Goal: Task Accomplishment & Management: Use online tool/utility

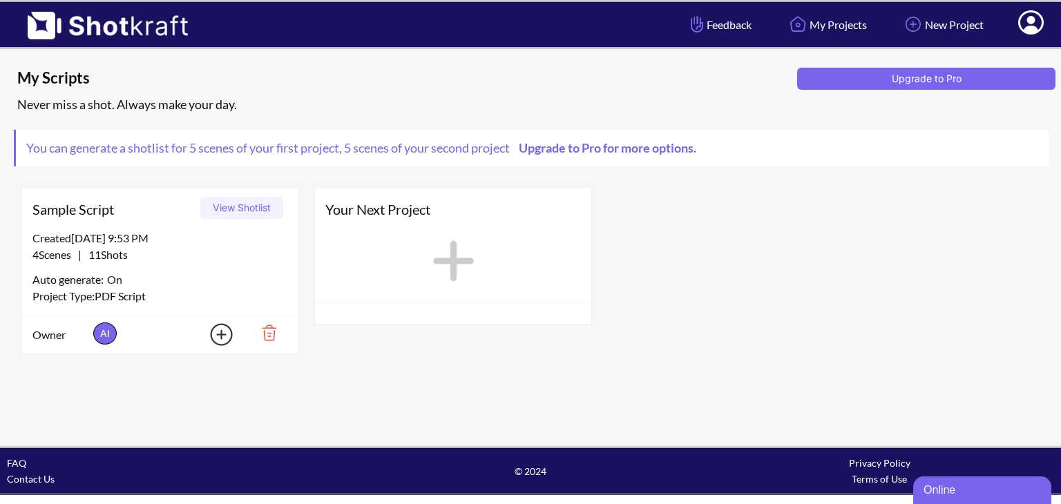
click at [243, 208] on button "View Shotlist" at bounding box center [241, 208] width 83 height 22
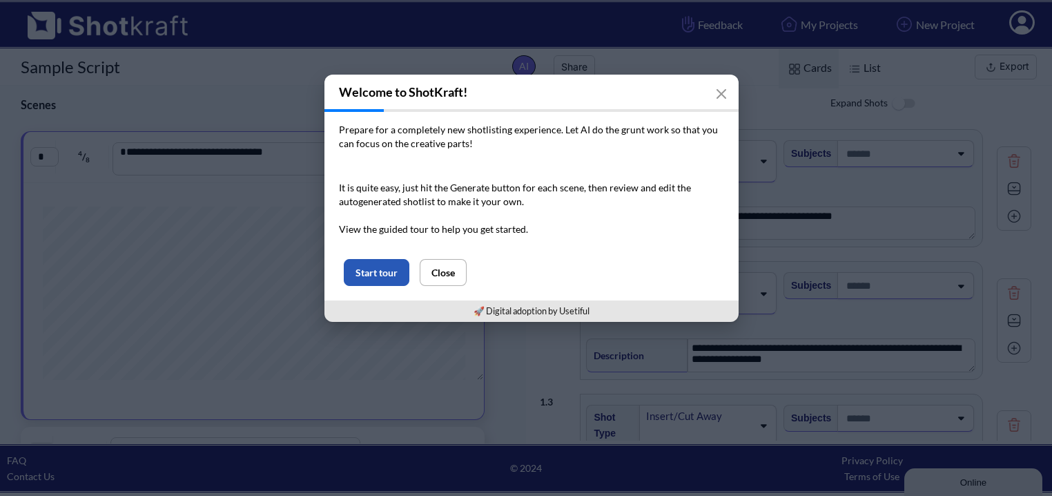
click at [376, 276] on button "Start tour" at bounding box center [377, 272] width 66 height 27
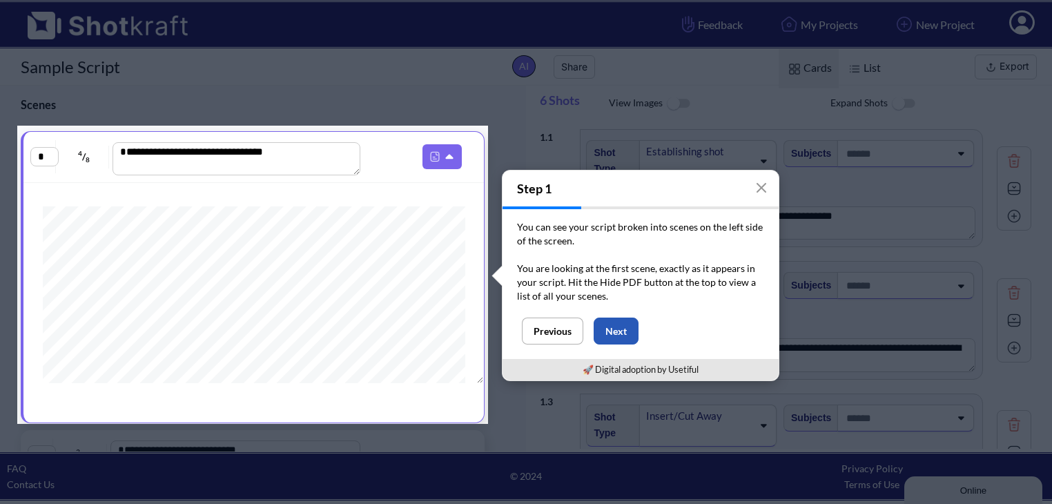
click at [615, 333] on button "Next" at bounding box center [616, 331] width 45 height 27
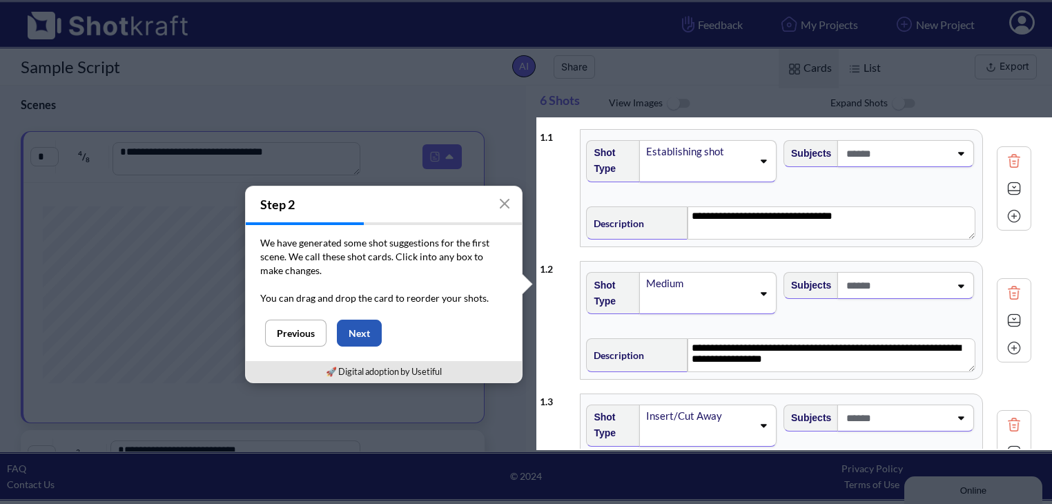
click at [363, 340] on button "Next" at bounding box center [359, 333] width 45 height 27
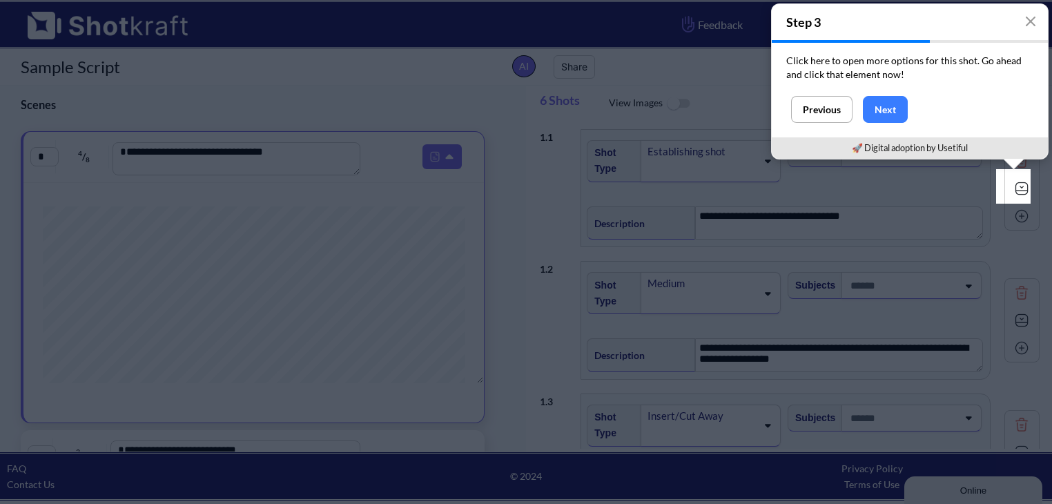
click at [1014, 186] on img at bounding box center [1022, 188] width 21 height 21
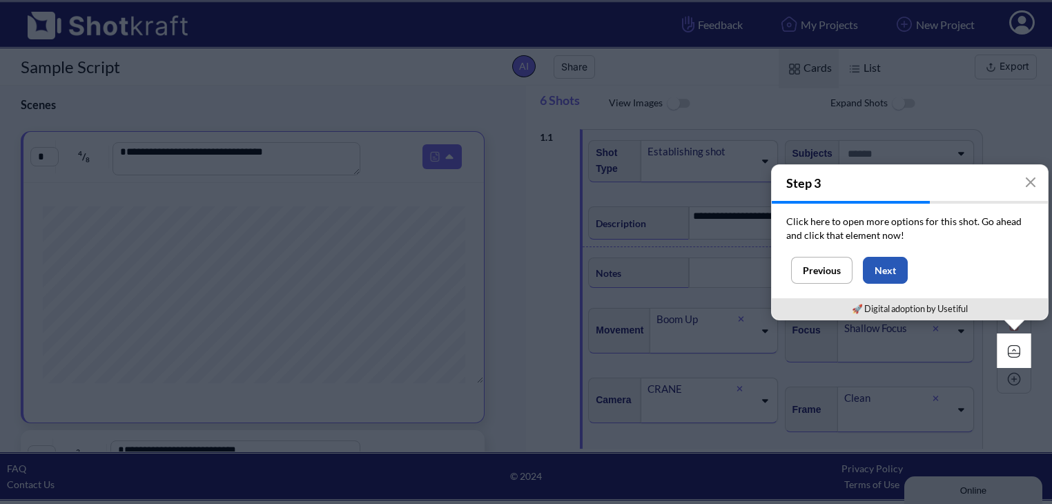
click at [896, 278] on button "Next" at bounding box center [885, 270] width 45 height 27
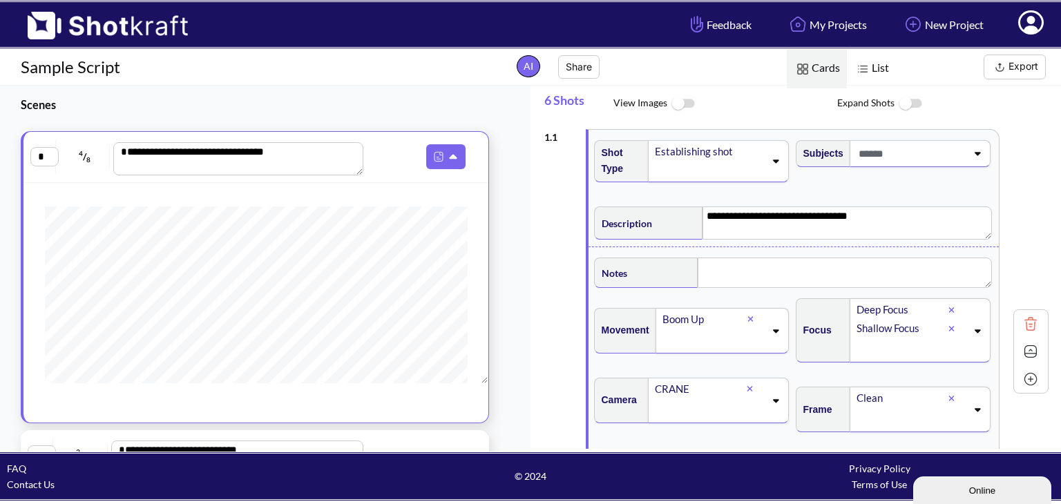
click at [1022, 350] on img at bounding box center [1030, 351] width 21 height 21
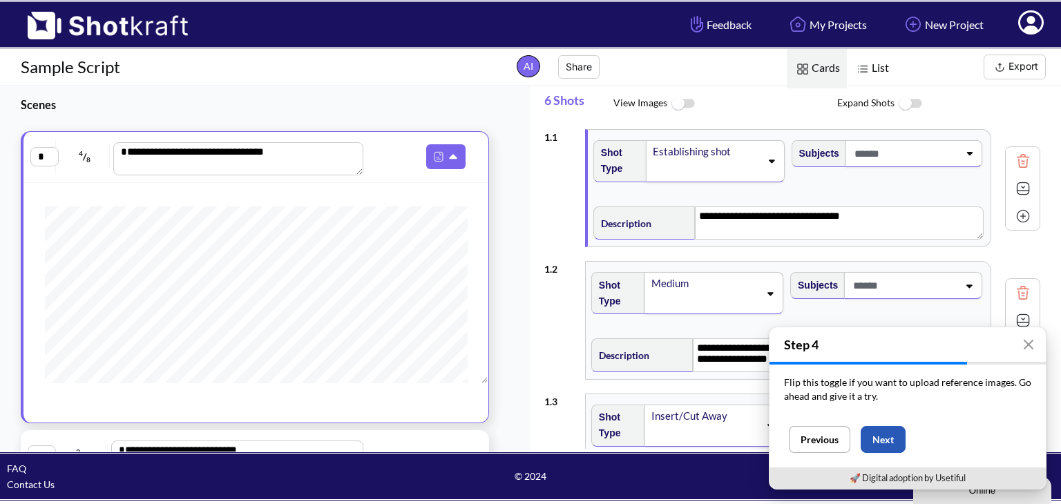
click at [890, 434] on button "Next" at bounding box center [882, 439] width 45 height 27
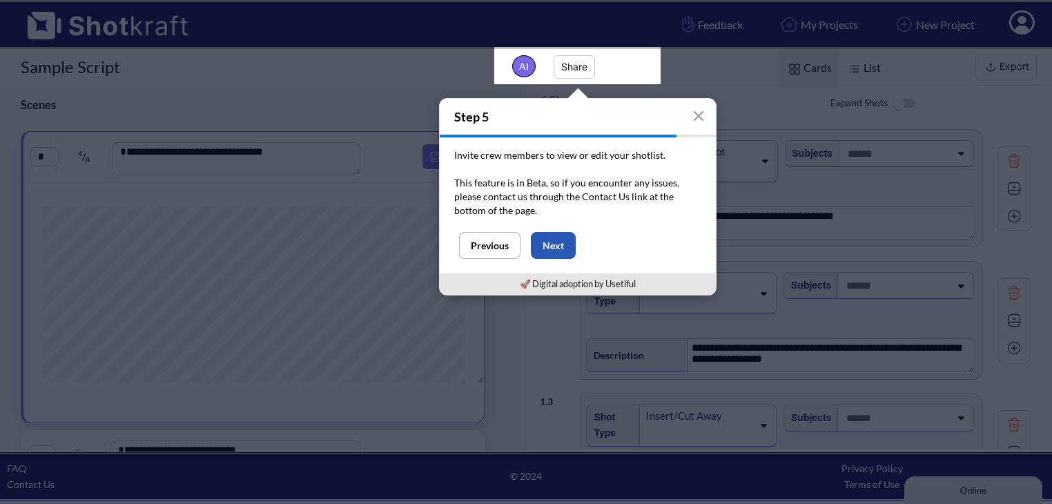
click at [554, 246] on button "Next" at bounding box center [553, 245] width 45 height 27
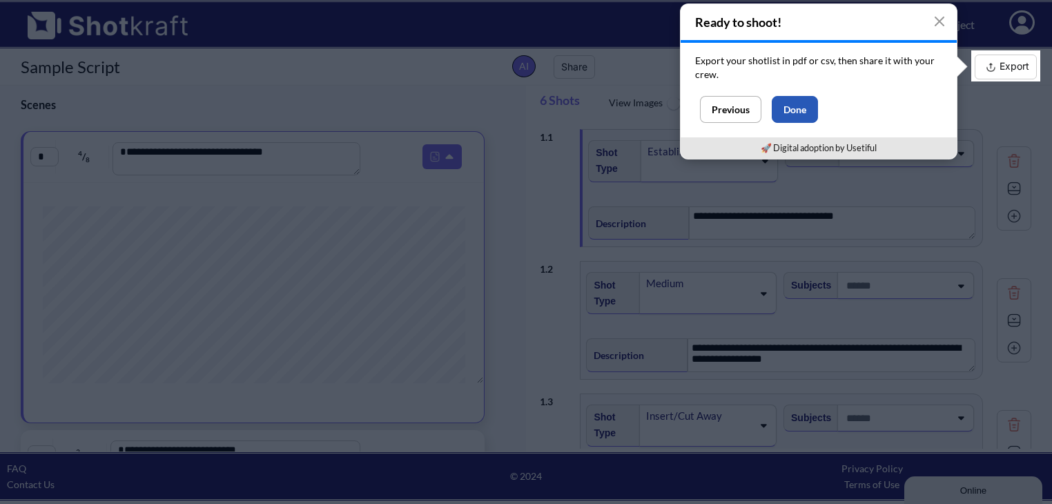
click at [806, 113] on button "Done" at bounding box center [795, 109] width 46 height 27
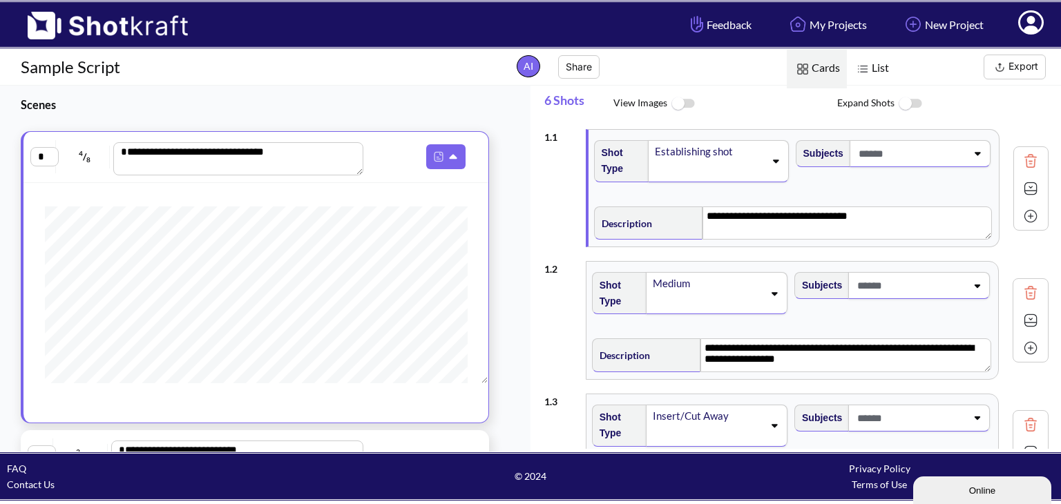
click at [1021, 189] on img at bounding box center [1030, 188] width 21 height 21
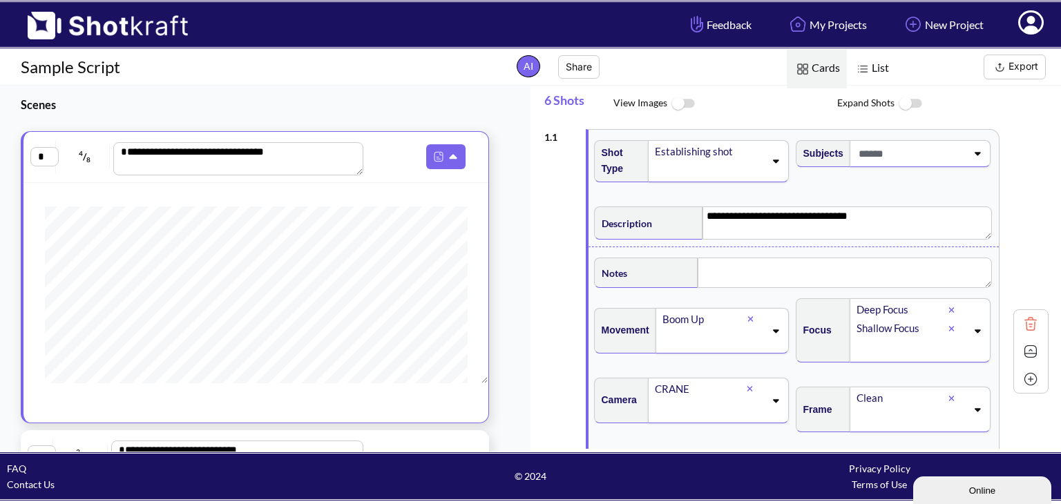
click at [769, 332] on icon at bounding box center [775, 331] width 19 height 10
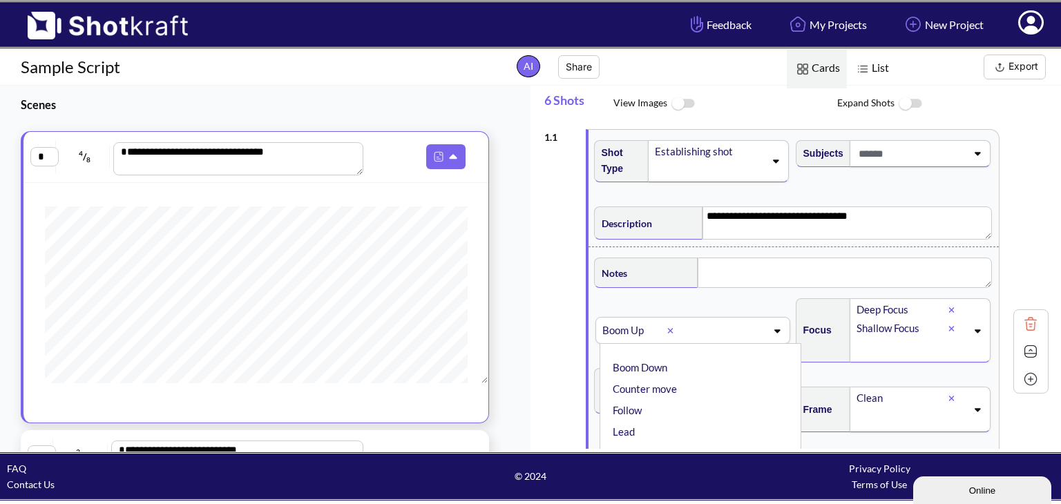
click at [769, 332] on icon at bounding box center [776, 331] width 19 height 10
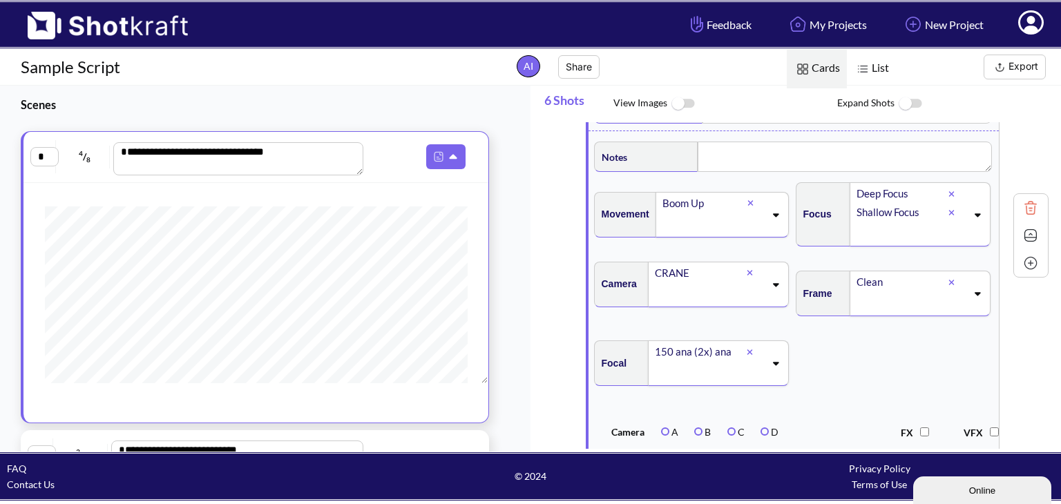
scroll to position [113, 0]
click at [769, 367] on icon at bounding box center [775, 366] width 19 height 10
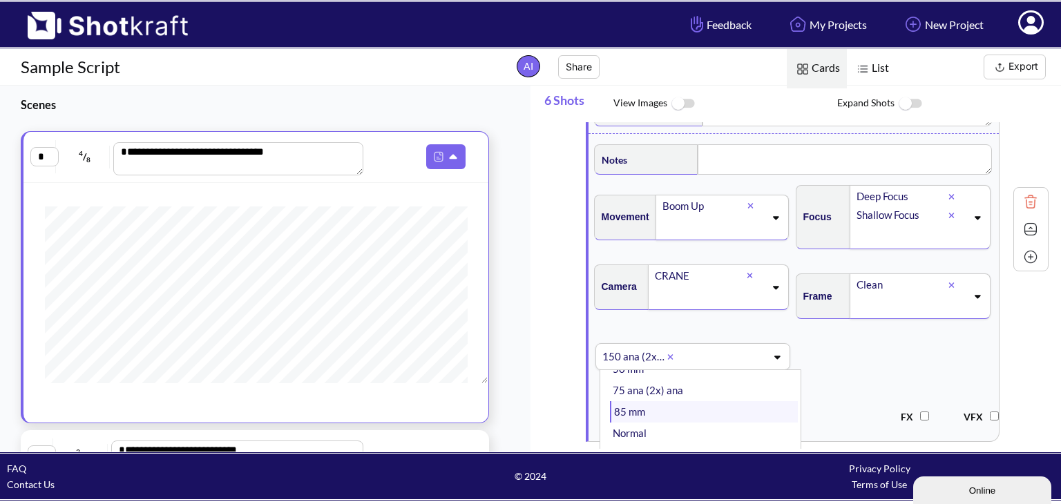
scroll to position [0, 0]
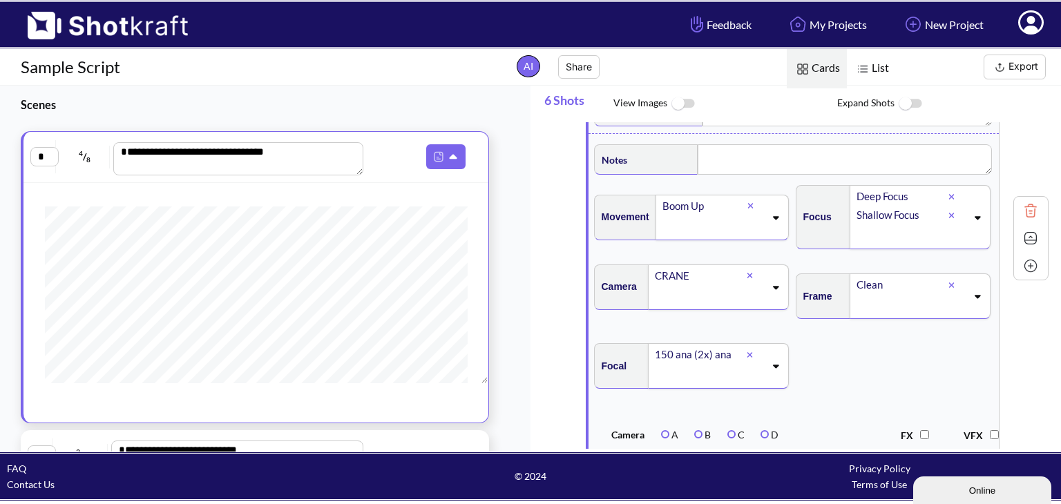
click at [840, 336] on div "Frame Clean" at bounding box center [894, 302] width 202 height 70
click at [900, 286] on div "Clean" at bounding box center [901, 285] width 93 height 19
click at [944, 262] on div "Focus Deep Focus Shallow Focus" at bounding box center [894, 222] width 202 height 88
click at [974, 297] on icon at bounding box center [977, 296] width 6 height 3
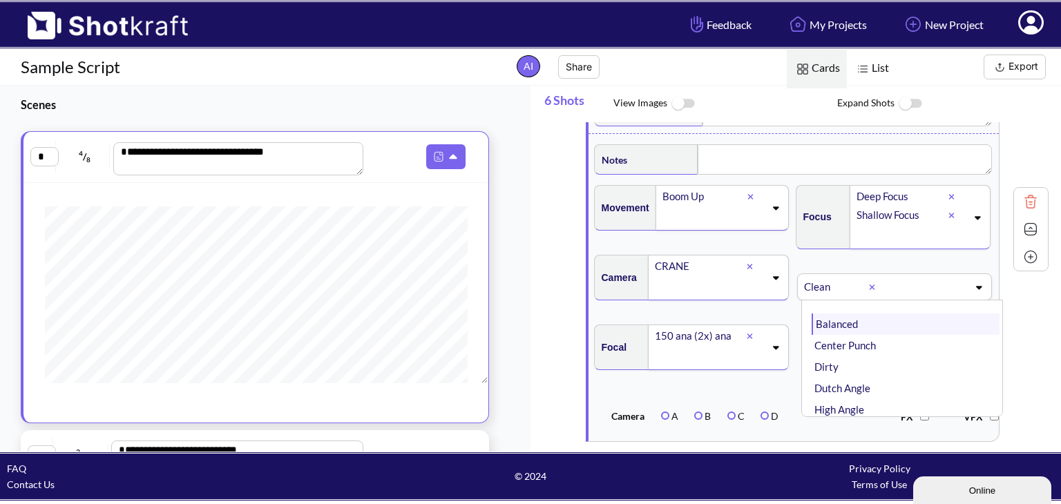
click at [850, 324] on li "Balanced" at bounding box center [905, 323] width 188 height 21
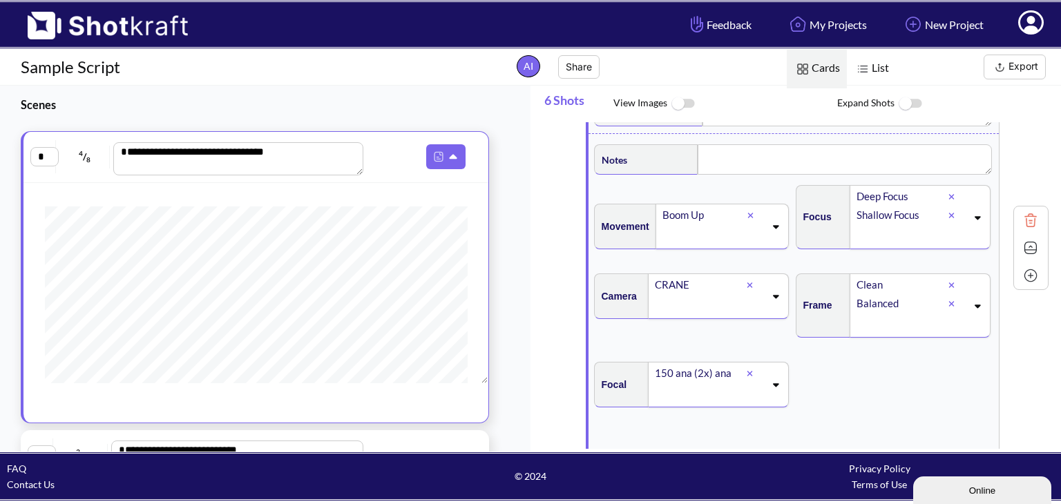
click at [948, 306] on icon at bounding box center [951, 304] width 6 height 6
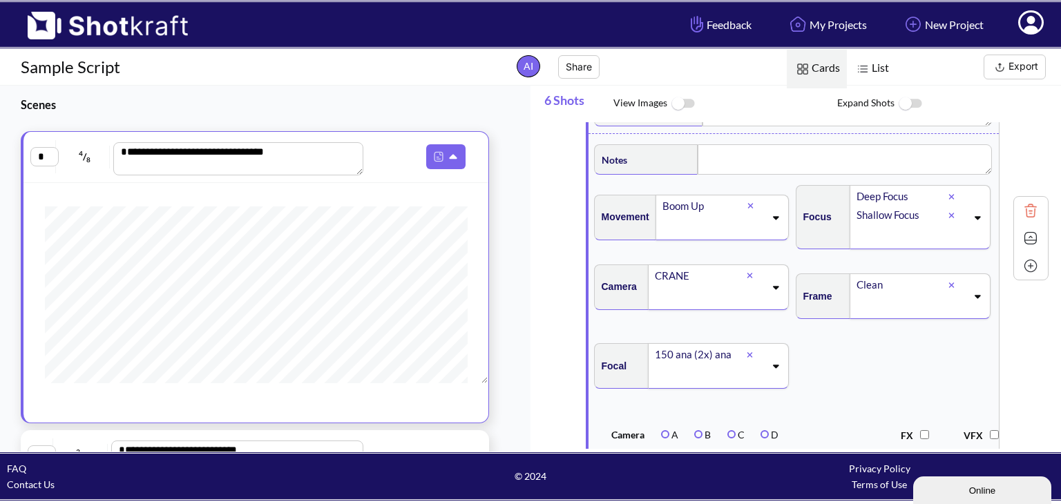
click at [948, 284] on icon at bounding box center [951, 285] width 6 height 8
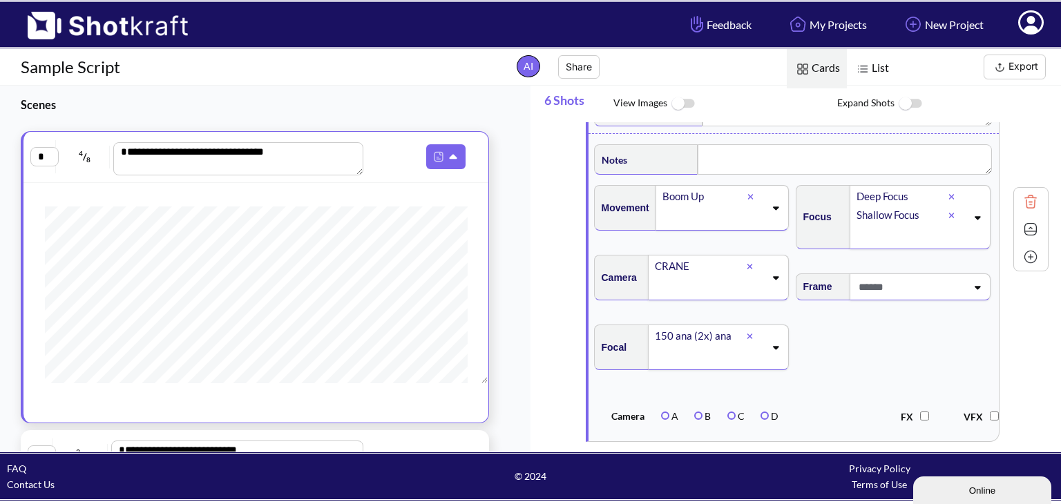
click at [953, 285] on span at bounding box center [910, 287] width 111 height 23
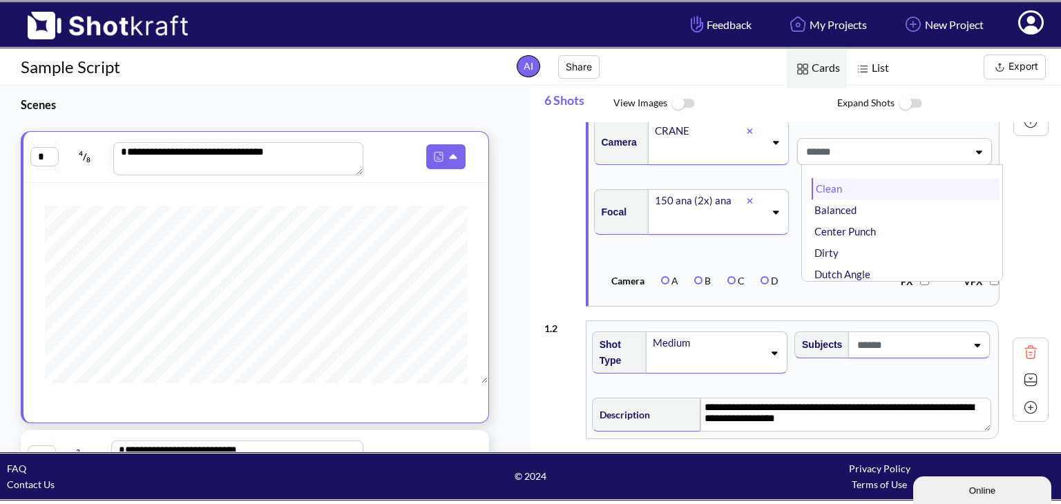
click at [840, 186] on li "Clean" at bounding box center [905, 188] width 188 height 21
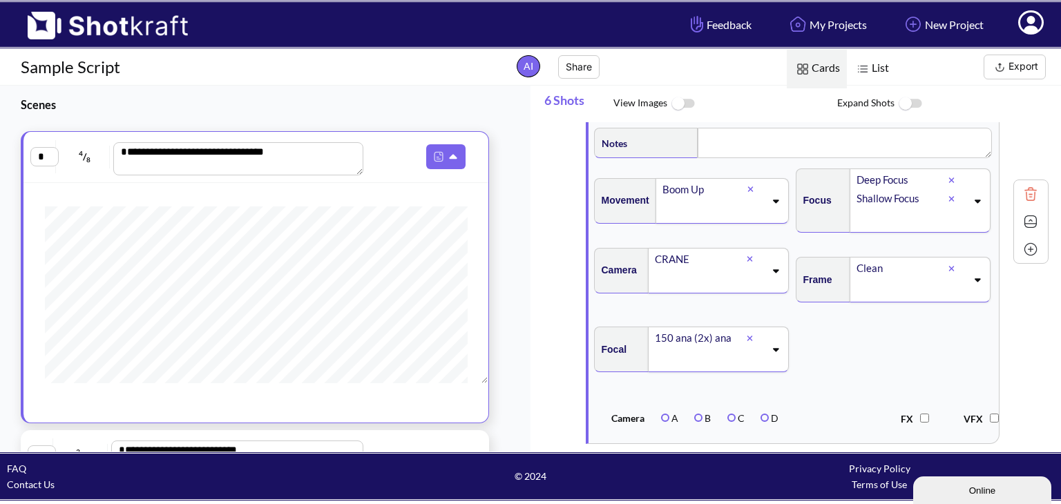
scroll to position [63, 0]
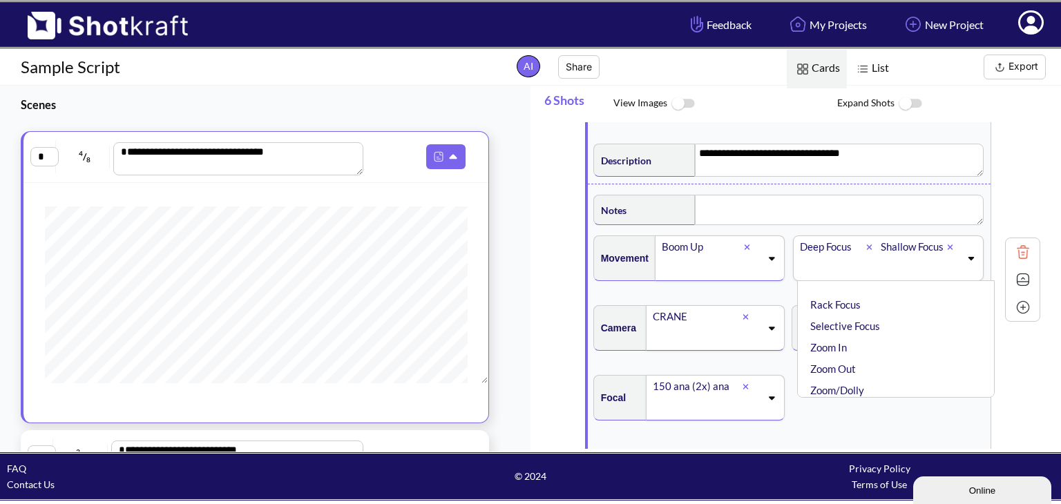
click at [883, 281] on div "Deep Focus Shallow Focus Deep Focus ✔ Shallow Focus ✔ Rack Focus Selective Focu…" at bounding box center [888, 258] width 191 height 46
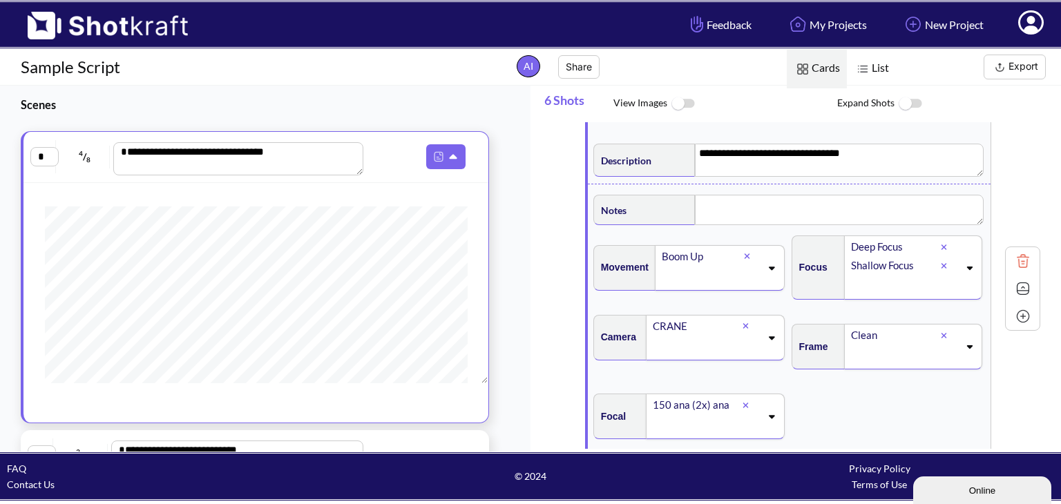
click at [892, 265] on div "Shallow Focus" at bounding box center [894, 265] width 91 height 19
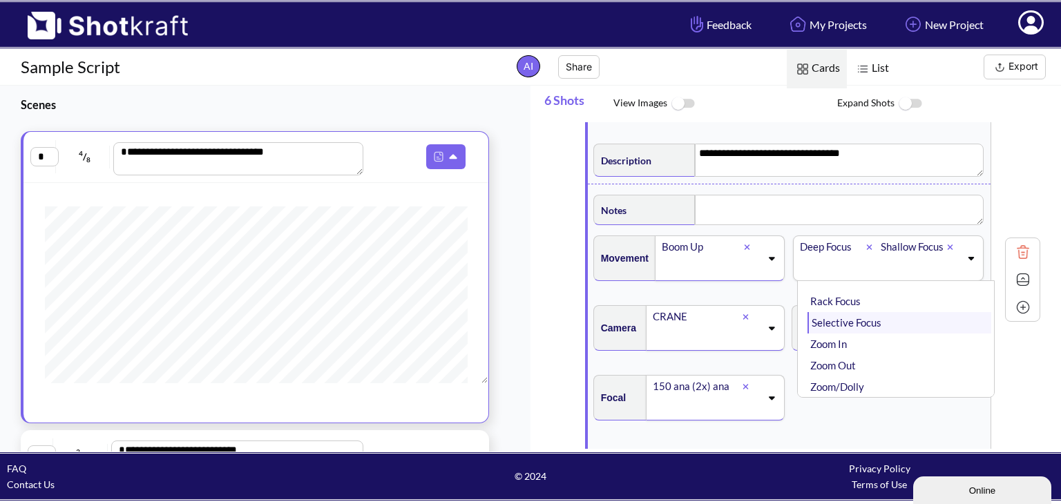
scroll to position [0, 0]
click at [724, 213] on textarea at bounding box center [839, 210] width 289 height 30
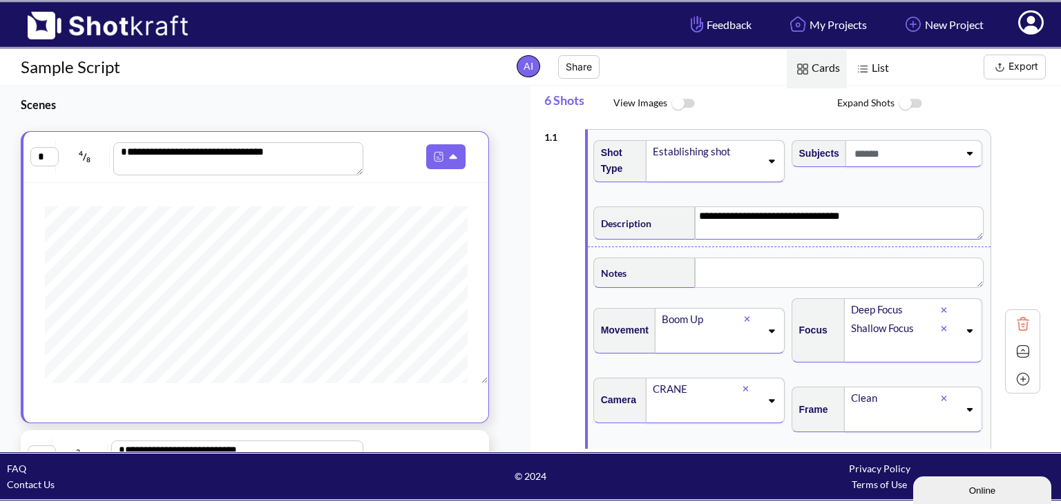
click at [782, 217] on textarea "**********" at bounding box center [839, 222] width 289 height 33
click at [759, 161] on span at bounding box center [705, 170] width 108 height 19
click at [775, 102] on span "View Images" at bounding box center [725, 104] width 224 height 30
click at [689, 110] on img at bounding box center [682, 104] width 31 height 30
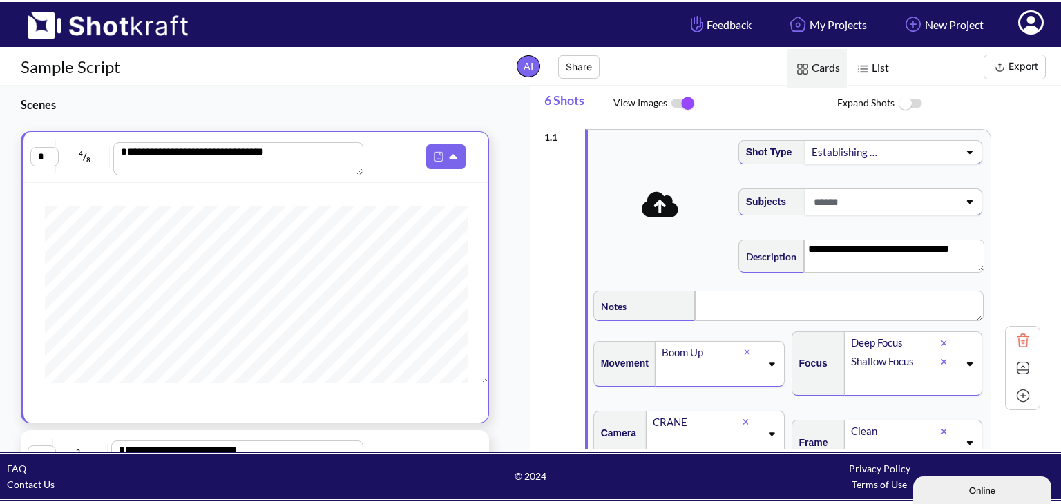
click at [680, 105] on img at bounding box center [682, 103] width 31 height 29
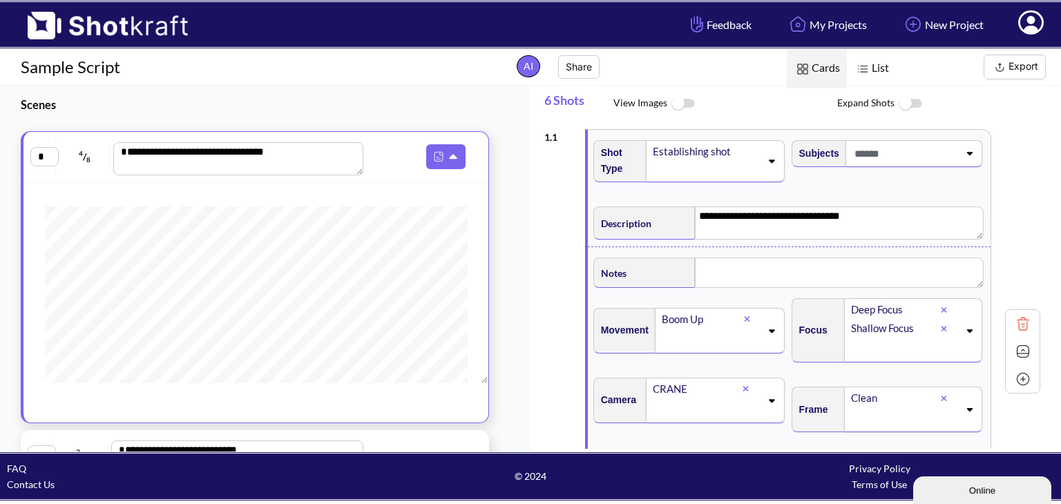
click at [908, 100] on img at bounding box center [909, 104] width 31 height 30
click at [908, 100] on img at bounding box center [909, 103] width 31 height 29
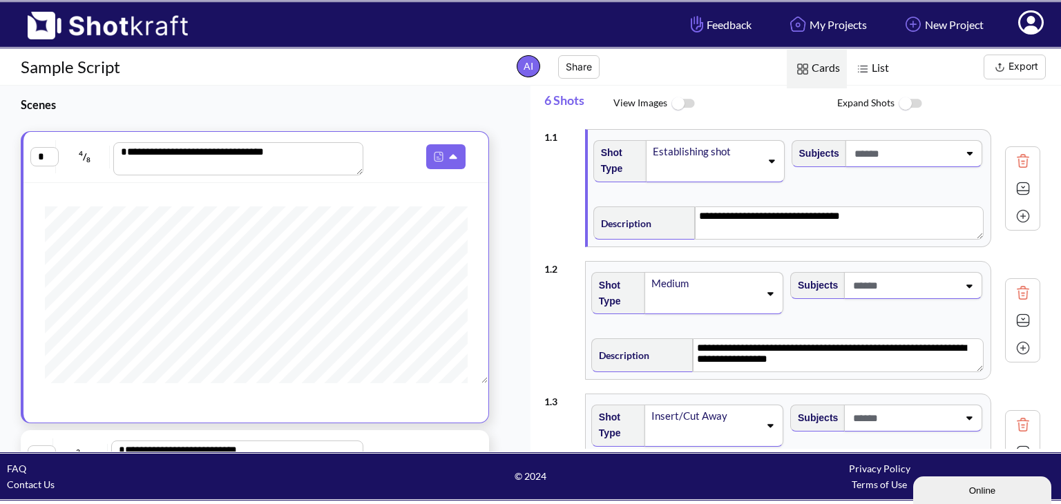
click at [909, 98] on img at bounding box center [909, 104] width 31 height 30
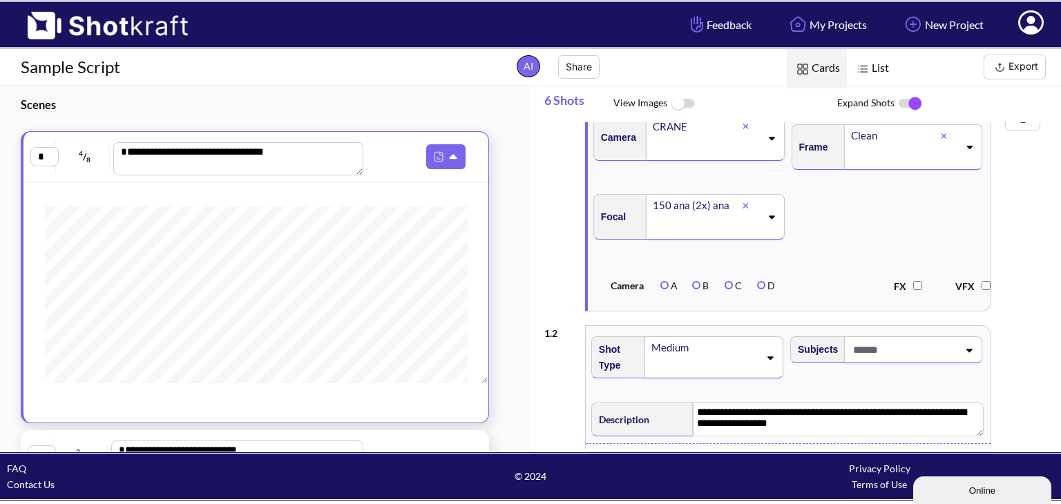
scroll to position [259, 0]
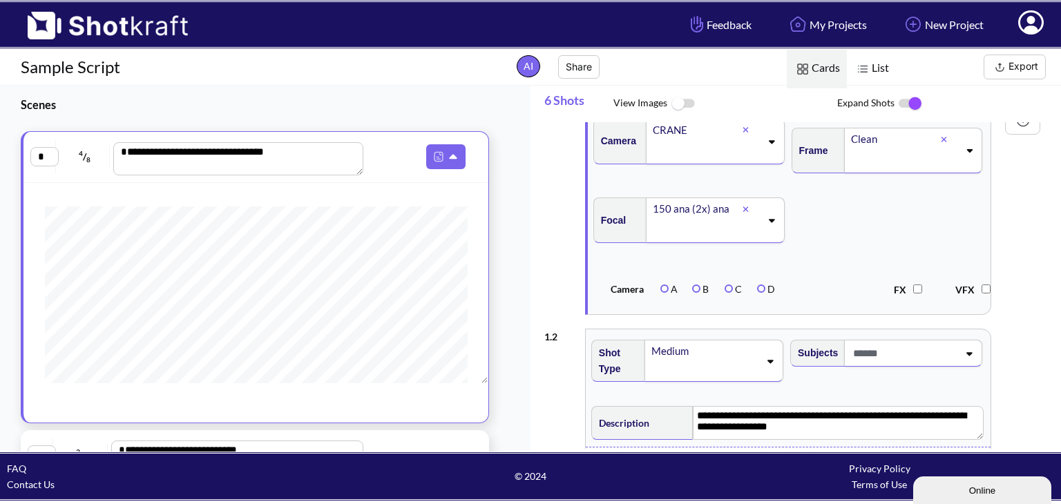
click at [914, 99] on img at bounding box center [909, 103] width 31 height 29
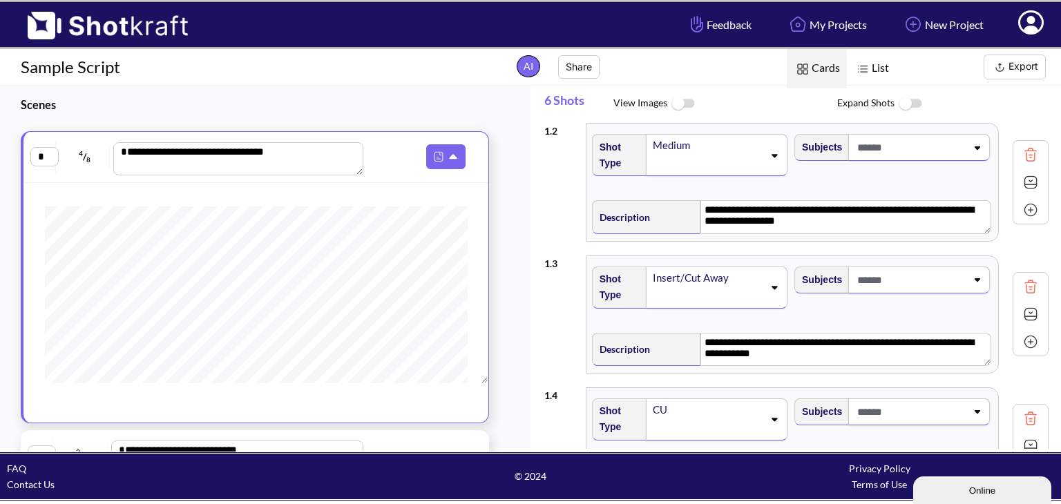
scroll to position [137, 0]
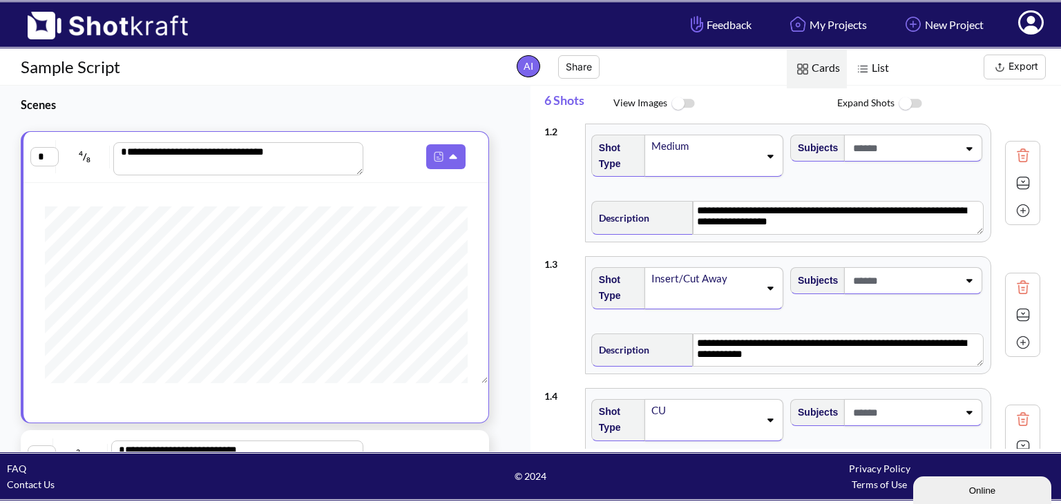
click at [903, 98] on img at bounding box center [909, 104] width 31 height 30
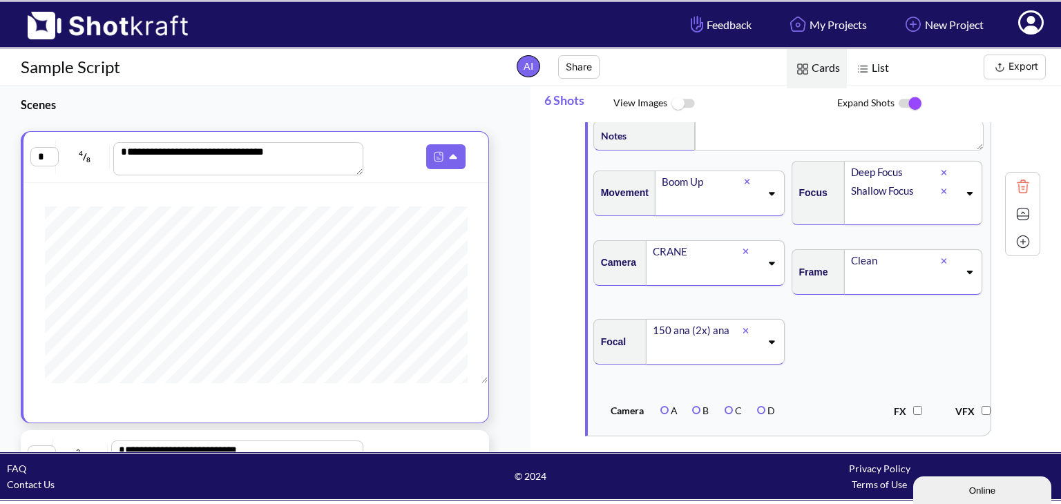
click at [864, 61] on img at bounding box center [862, 69] width 18 height 18
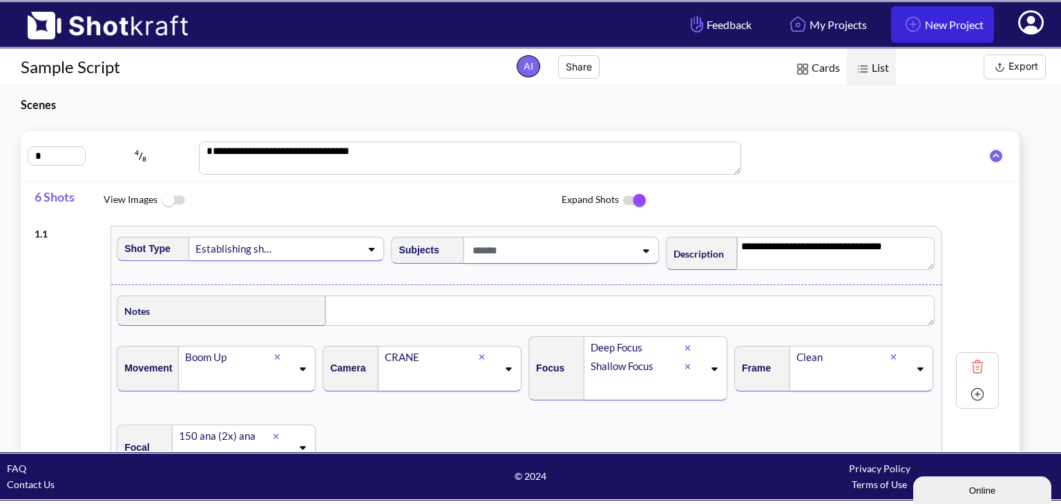
click at [953, 28] on link "New Project" at bounding box center [942, 24] width 103 height 37
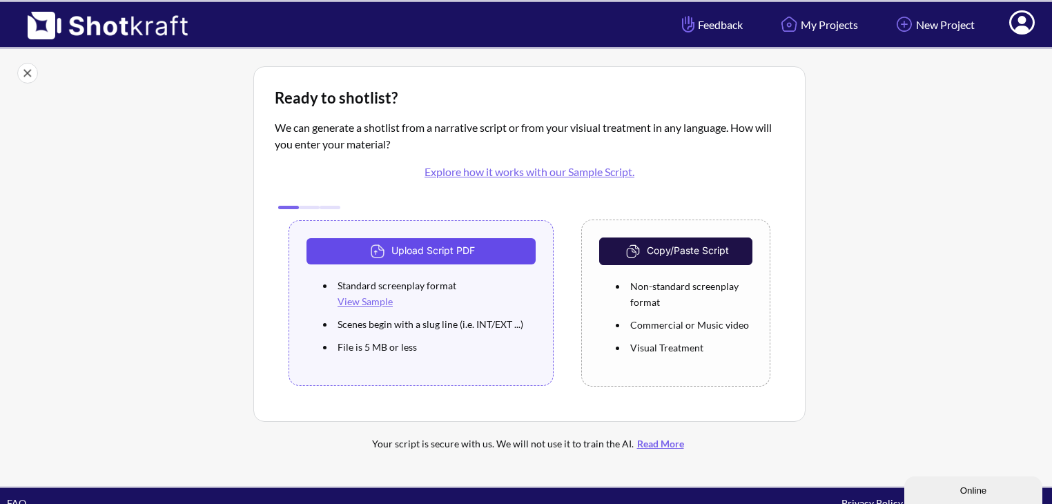
click at [443, 253] on button "Upload Script PDF" at bounding box center [421, 251] width 229 height 26
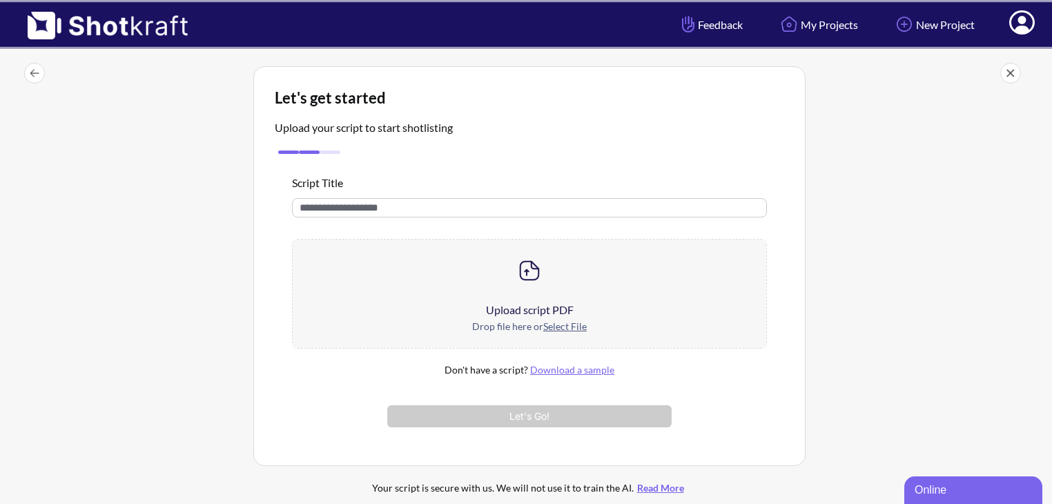
click at [472, 292] on div at bounding box center [530, 271] width 474 height 62
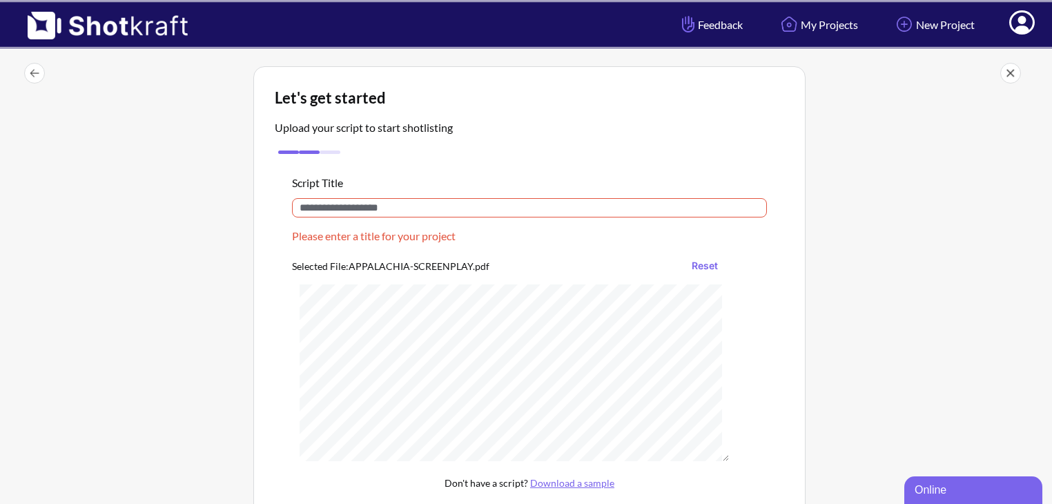
click at [387, 206] on input "text" at bounding box center [529, 207] width 475 height 19
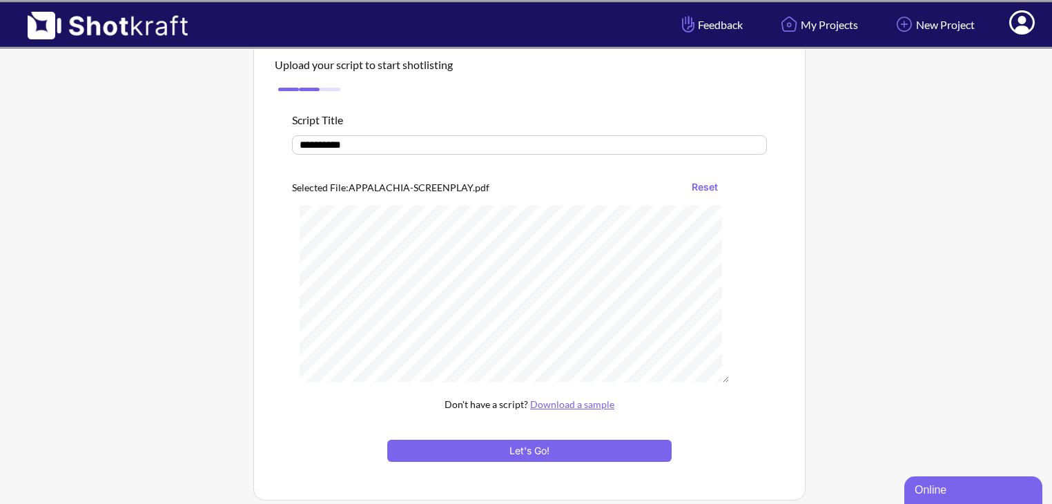
scroll to position [68, 0]
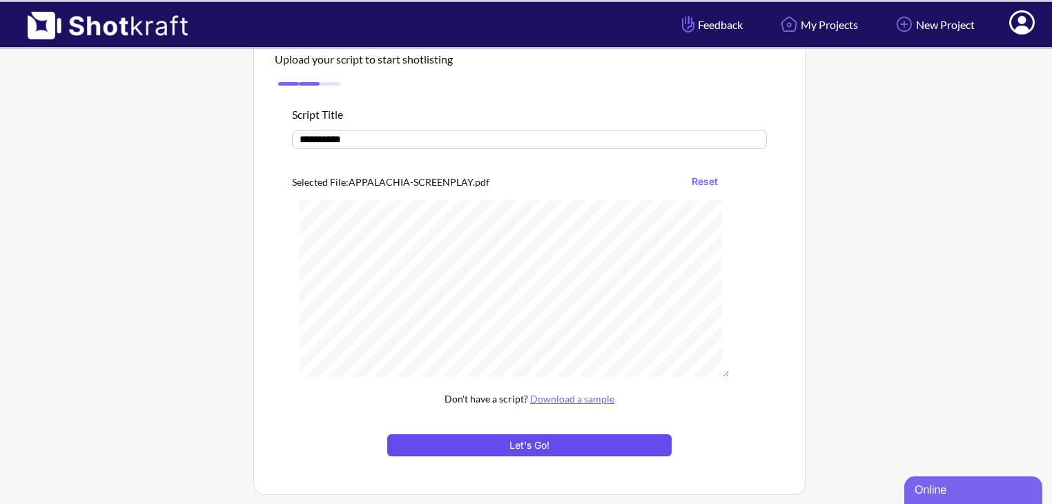
type input "**********"
click at [554, 441] on button "Let's Go!" at bounding box center [529, 445] width 284 height 22
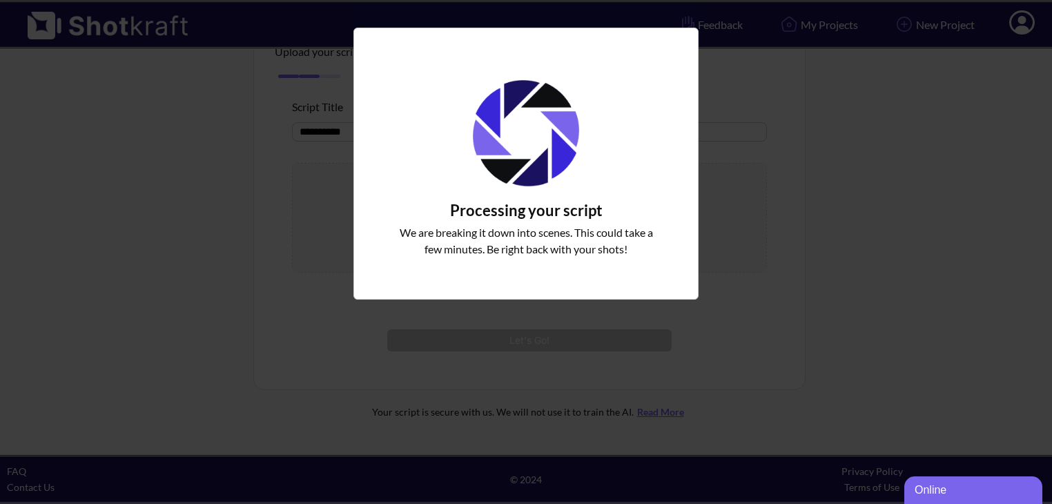
scroll to position [75, 0]
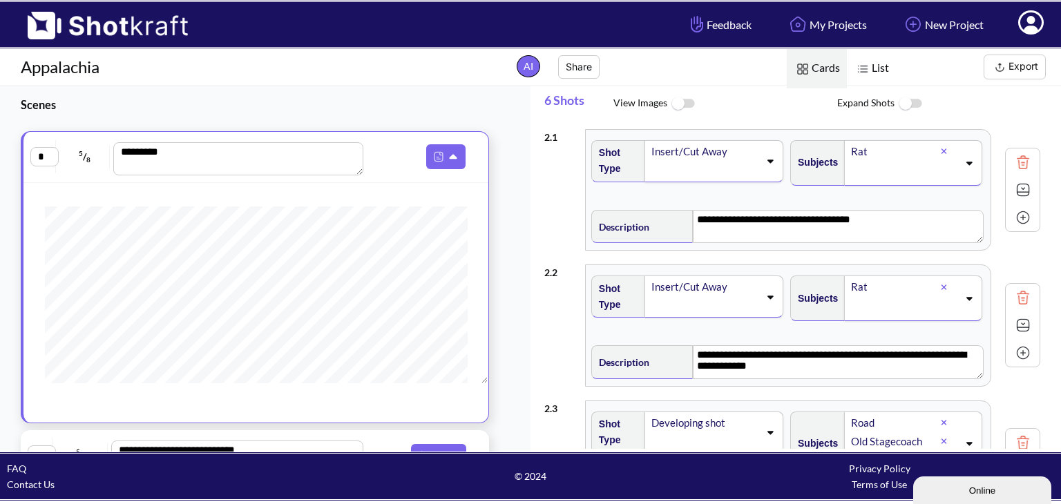
click at [874, 63] on span "List" at bounding box center [871, 68] width 49 height 39
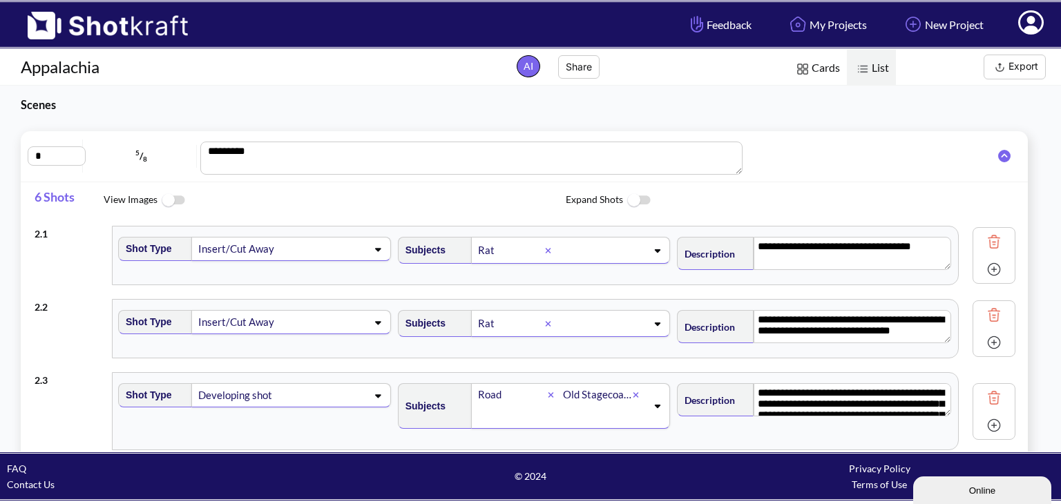
click at [983, 269] on img at bounding box center [993, 269] width 21 height 21
type textarea "**********"
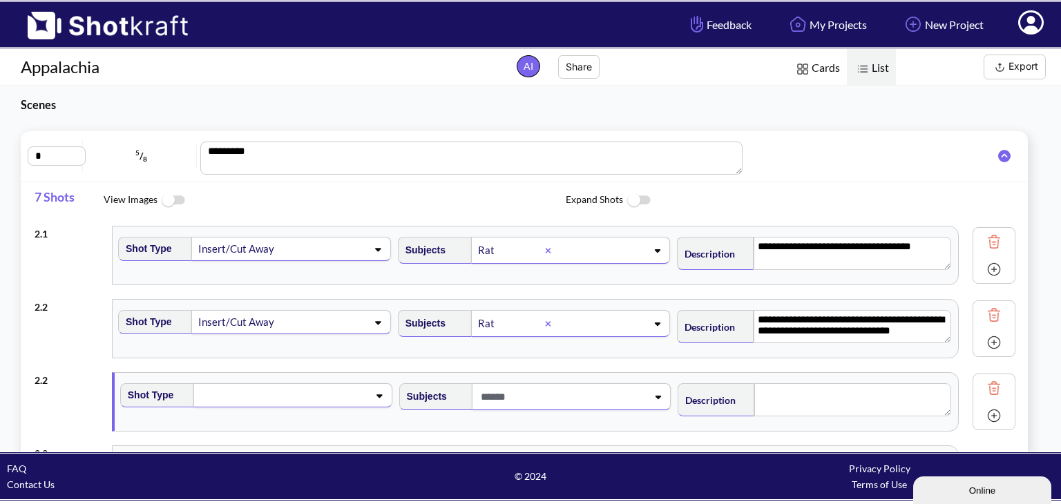
type textarea "**********"
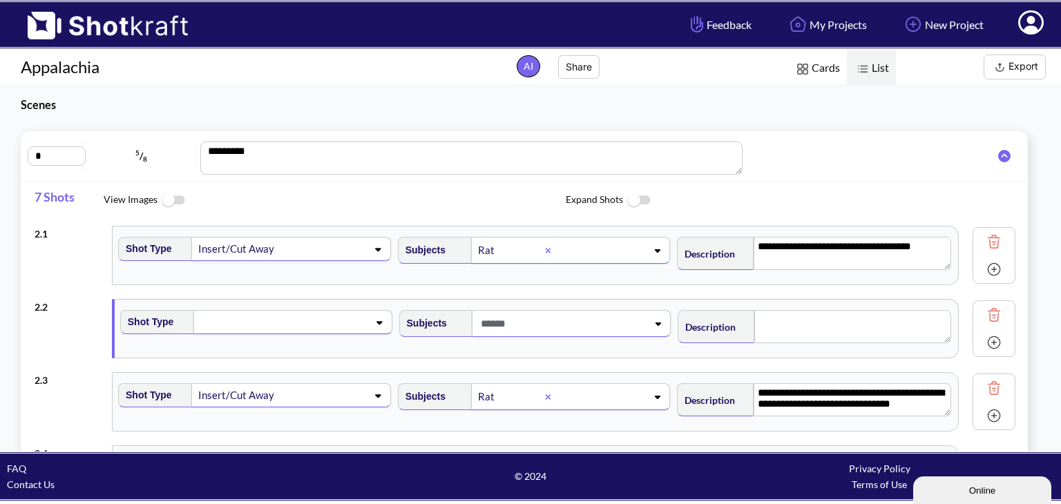
click at [983, 313] on img at bounding box center [993, 315] width 21 height 21
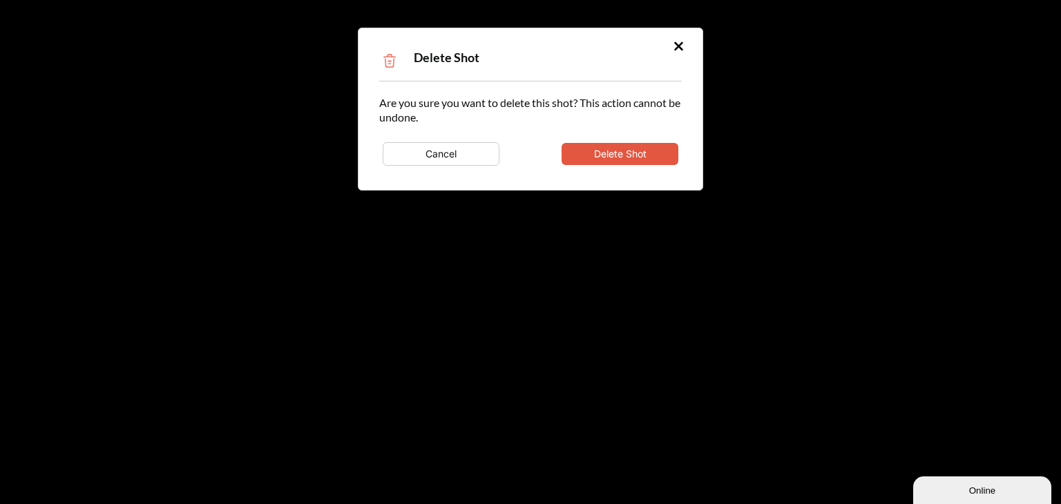
click at [624, 150] on button "Delete Shot" at bounding box center [619, 154] width 117 height 22
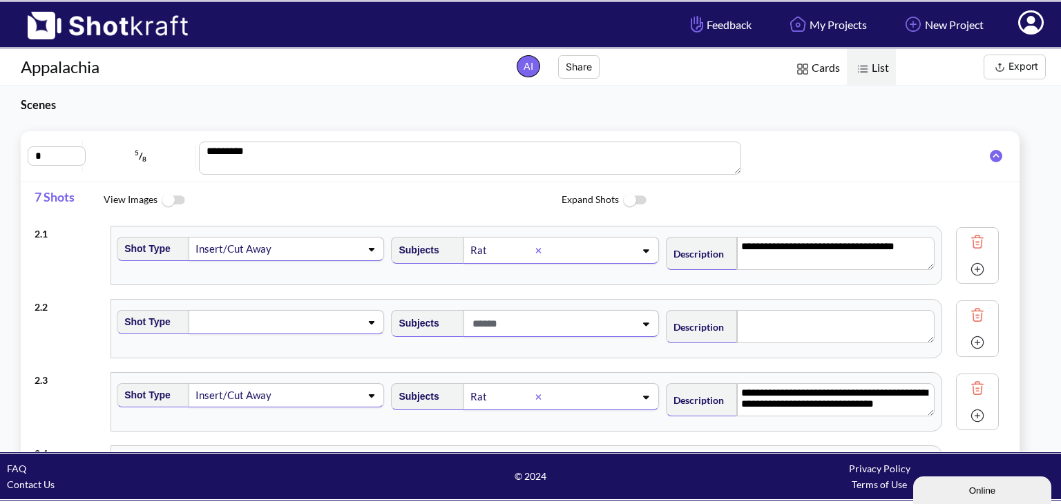
type textarea "**********"
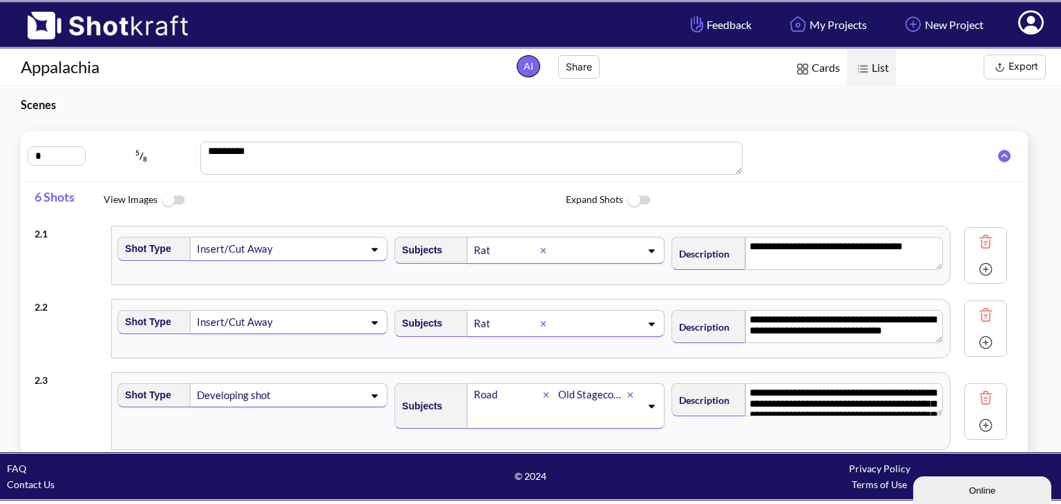
click at [165, 208] on img at bounding box center [172, 201] width 31 height 30
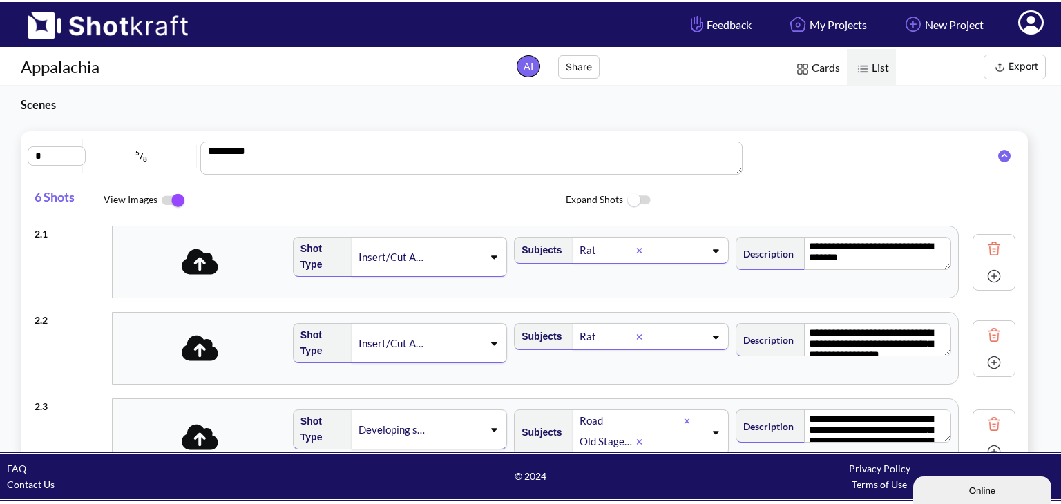
click at [202, 259] on icon at bounding box center [200, 262] width 37 height 26
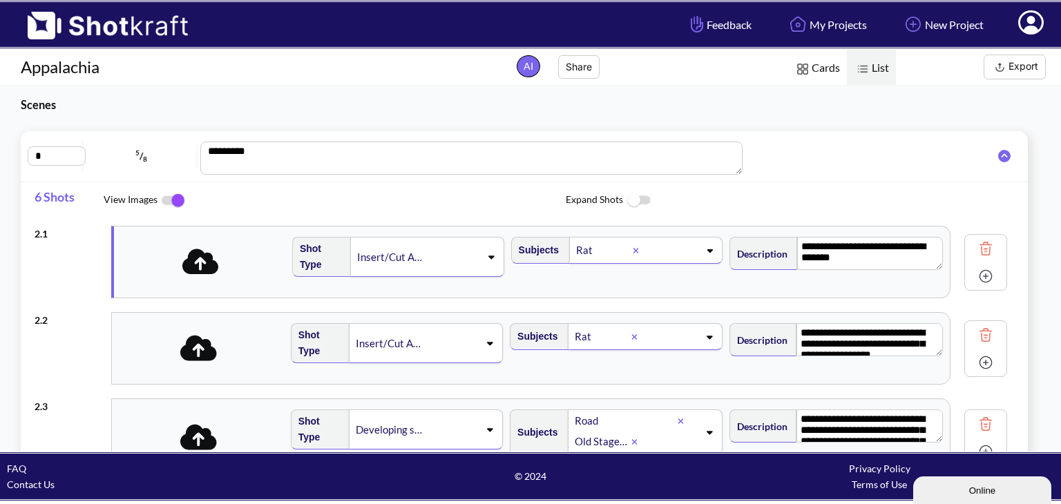
click at [175, 197] on img at bounding box center [172, 200] width 31 height 29
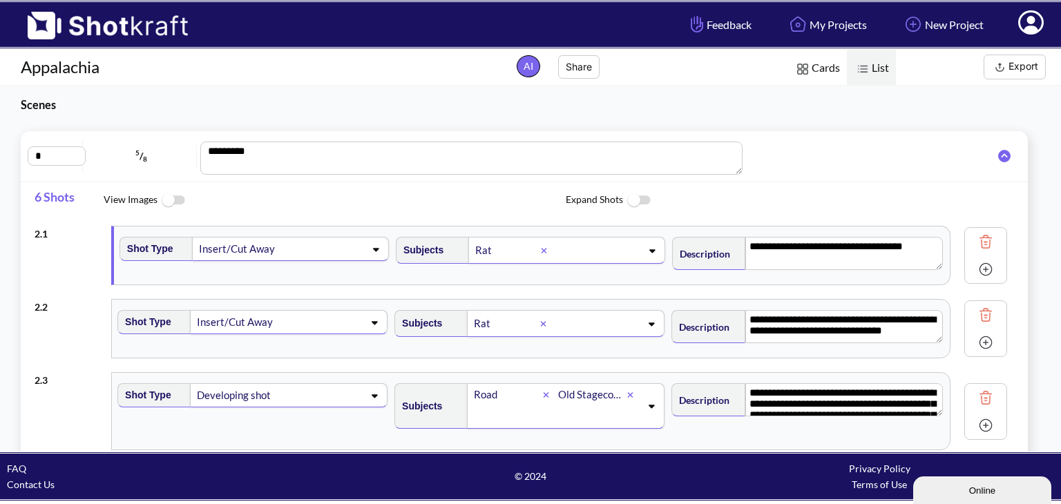
click at [638, 200] on img at bounding box center [638, 201] width 31 height 30
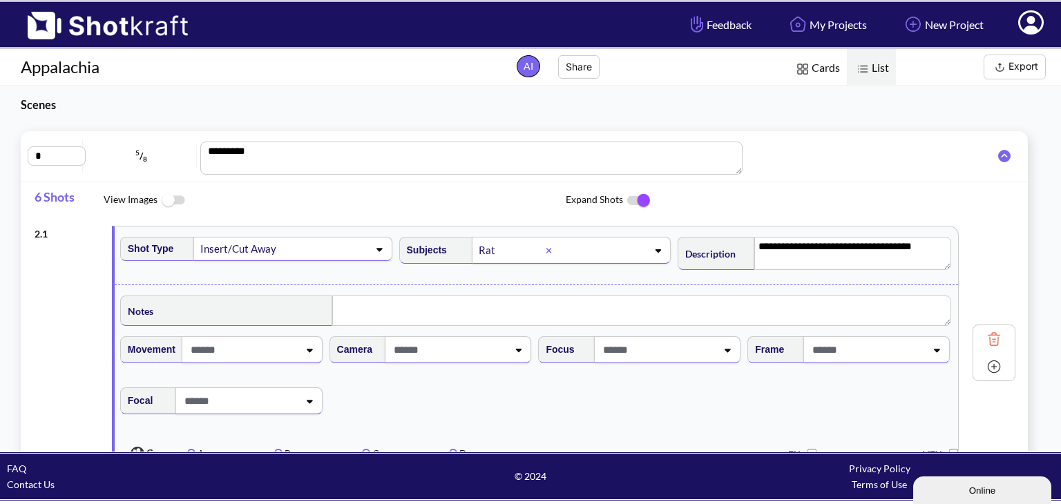
click at [298, 255] on span at bounding box center [324, 249] width 88 height 19
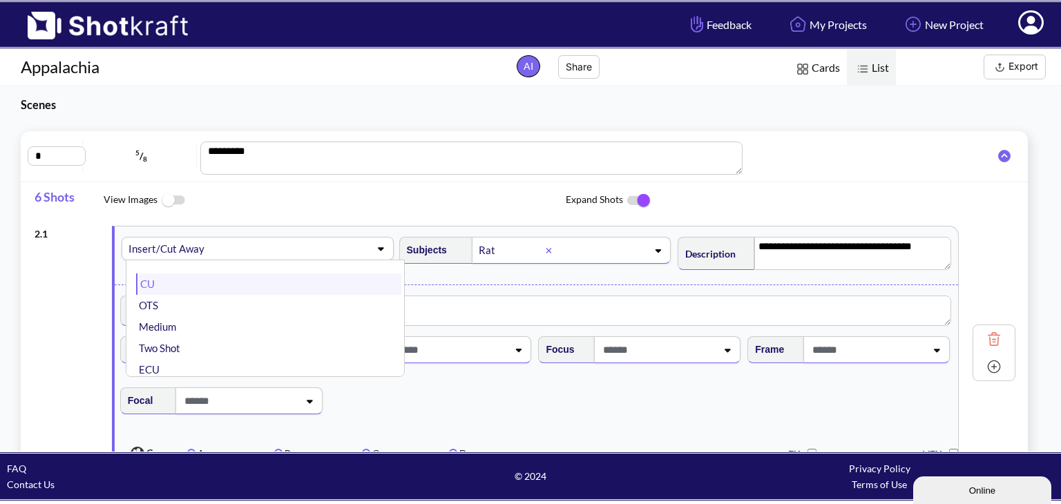
click at [148, 277] on li "CU" at bounding box center [268, 283] width 265 height 21
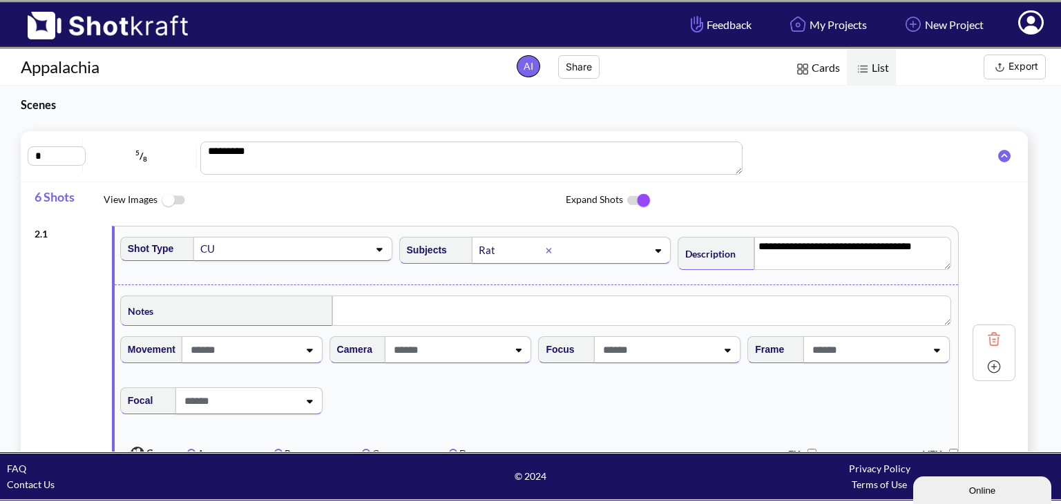
click at [273, 349] on span at bounding box center [242, 349] width 111 height 23
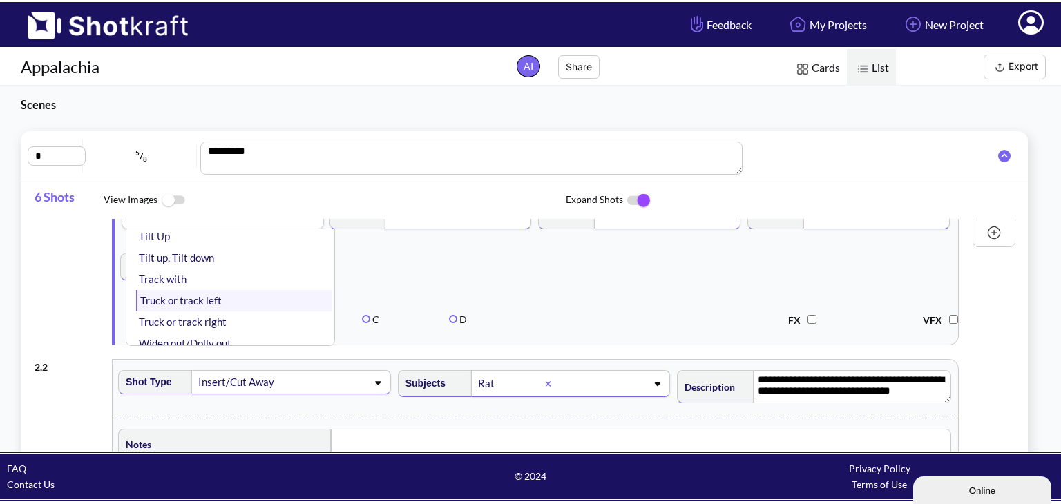
scroll to position [240, 0]
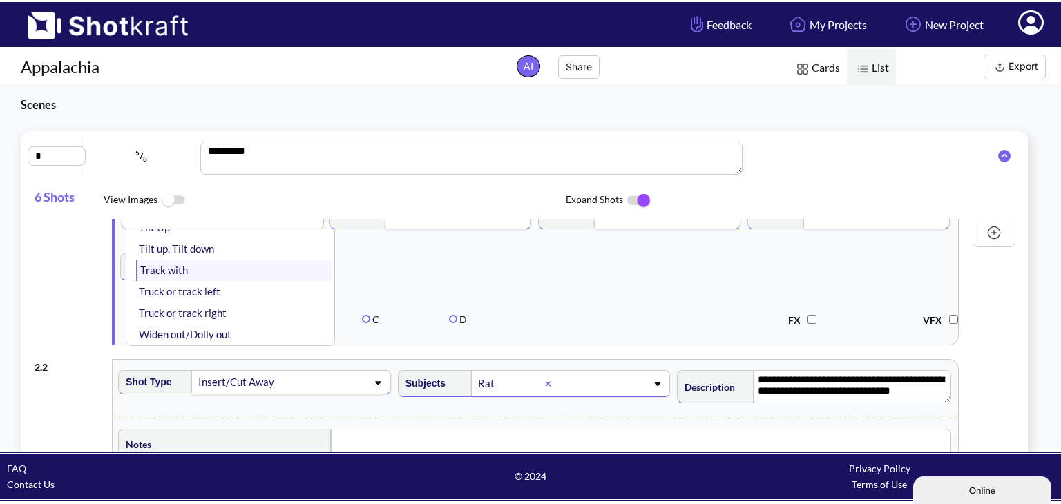
click at [178, 268] on li "Track with" at bounding box center [233, 270] width 195 height 21
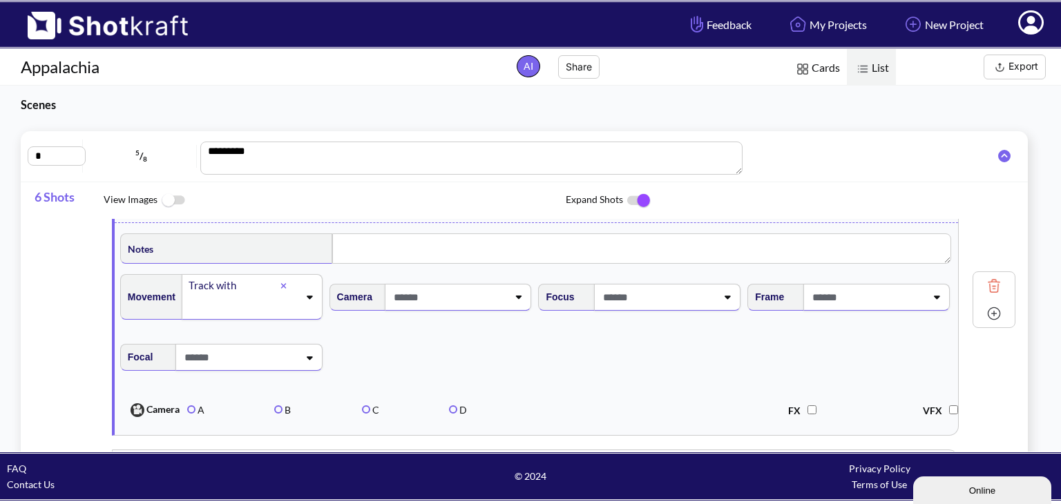
scroll to position [32, 0]
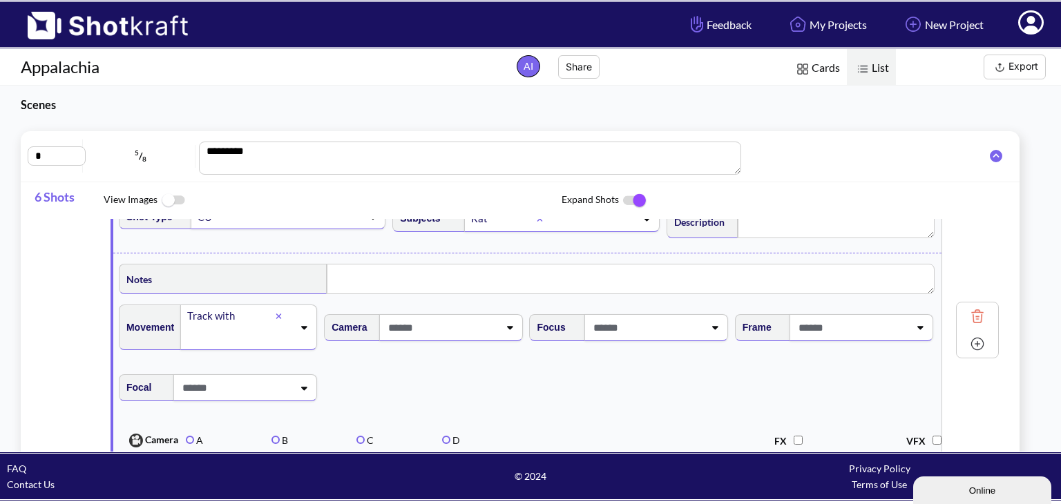
click at [445, 334] on span at bounding box center [442, 327] width 114 height 23
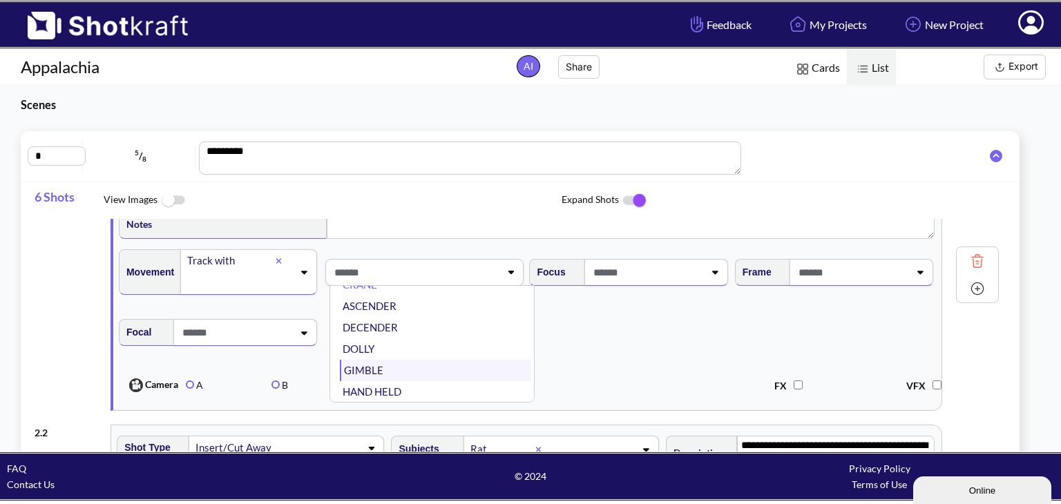
scroll to position [22, 0]
click at [357, 288] on li "CRANE" at bounding box center [435, 287] width 191 height 21
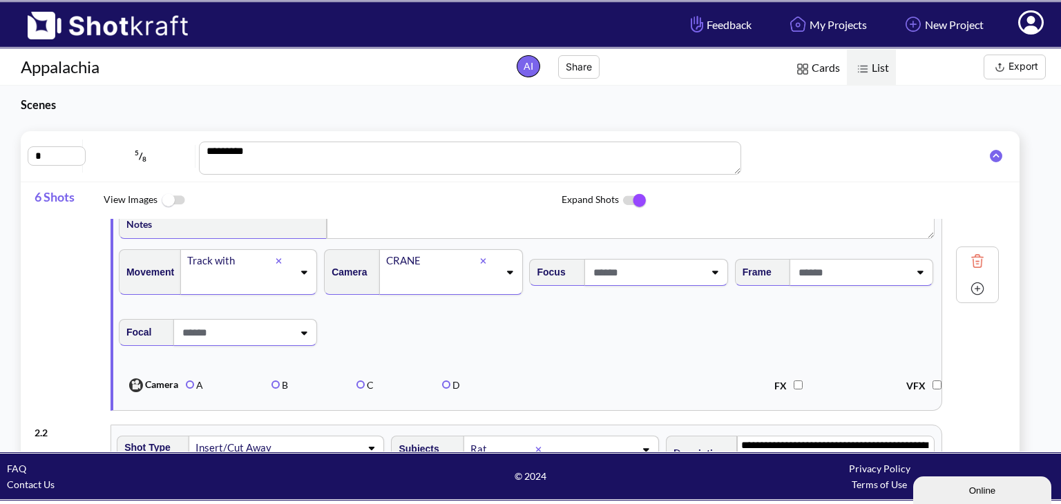
click at [644, 269] on span at bounding box center [647, 272] width 114 height 23
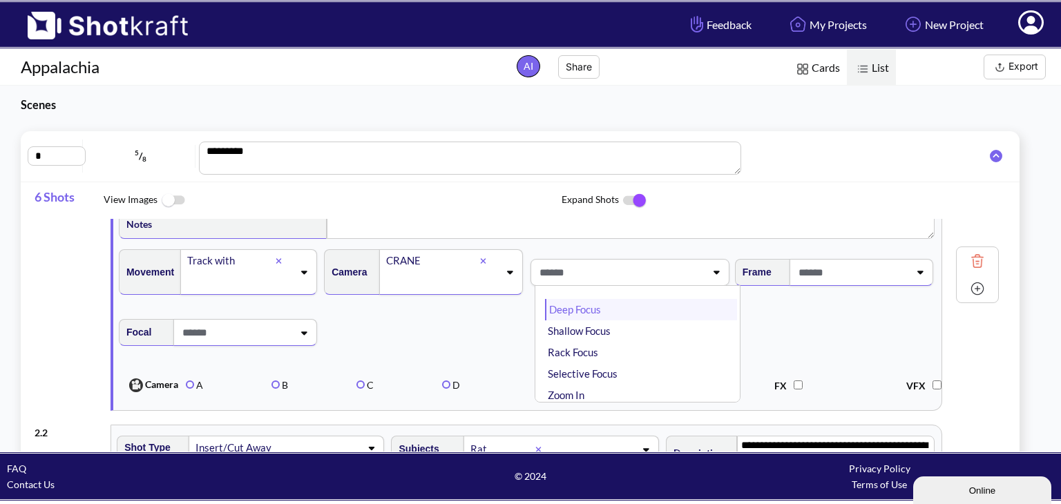
click at [593, 309] on li "Deep Focus" at bounding box center [640, 309] width 191 height 21
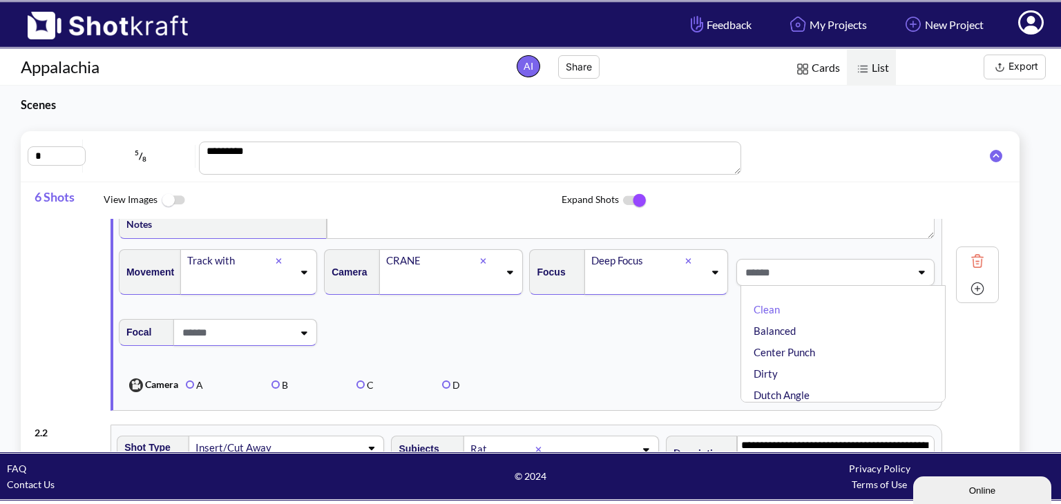
click at [827, 277] on span at bounding box center [826, 272] width 169 height 23
click at [827, 277] on span at bounding box center [852, 272] width 114 height 23
click at [870, 285] on div at bounding box center [851, 273] width 117 height 26
click at [777, 305] on li "Clean" at bounding box center [846, 309] width 191 height 21
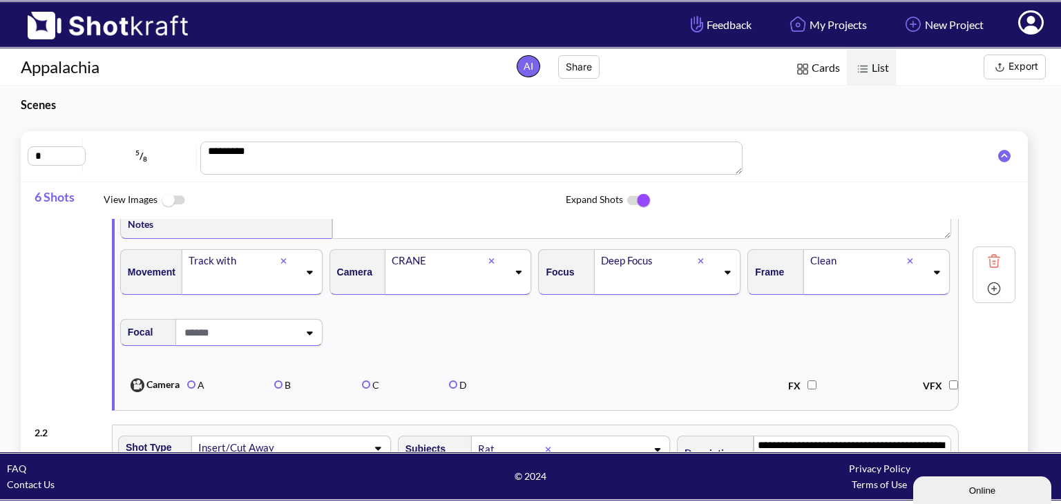
click at [286, 334] on span at bounding box center [239, 332] width 117 height 23
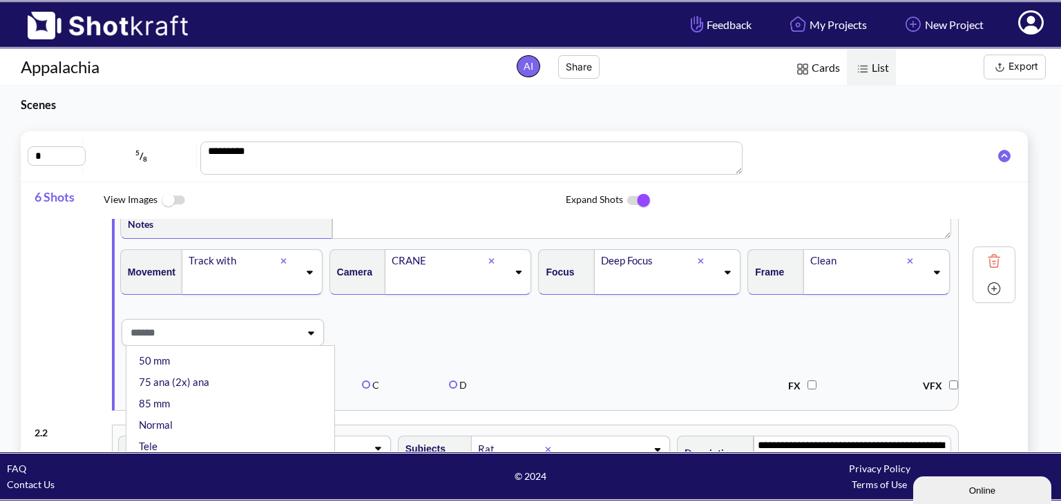
scroll to position [203, 0]
click at [168, 404] on li "85 mm" at bounding box center [233, 402] width 195 height 21
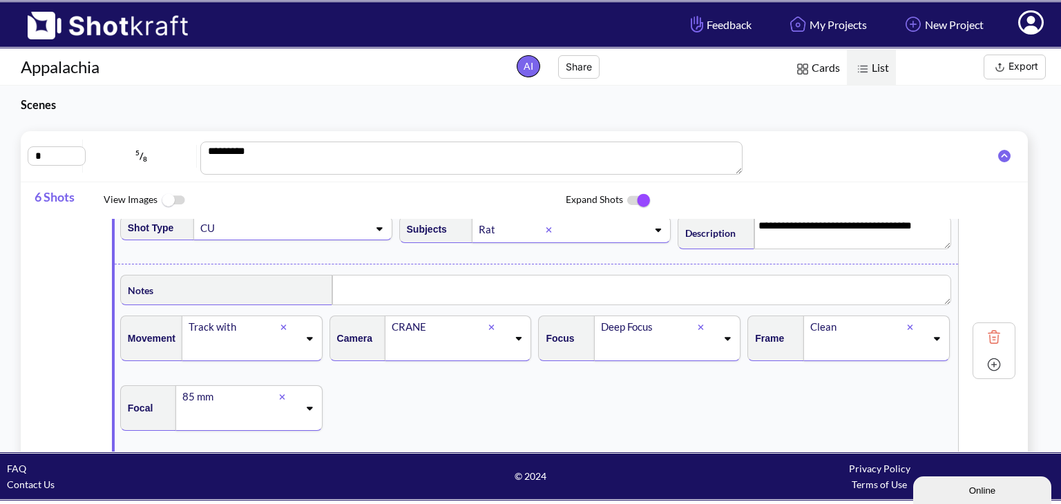
scroll to position [0, 0]
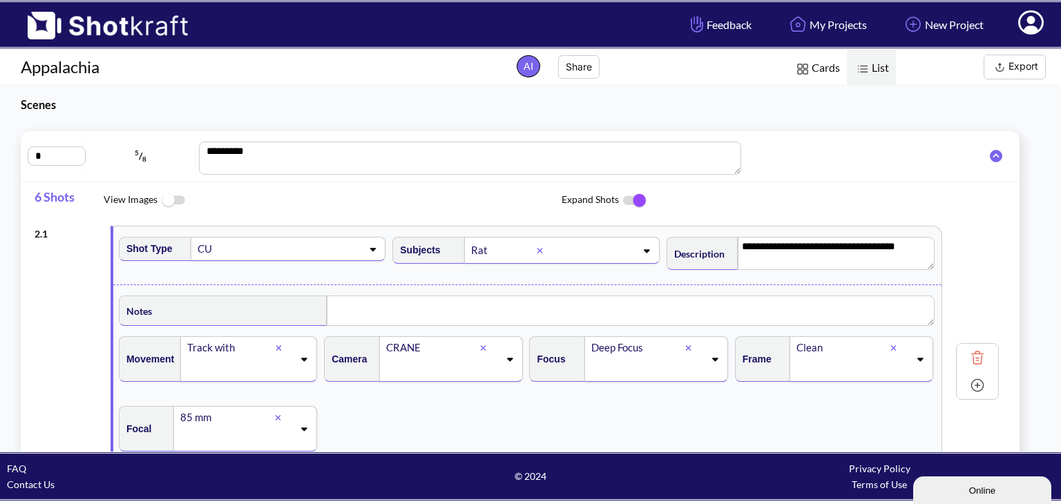
click at [127, 21] on img at bounding box center [101, 20] width 202 height 37
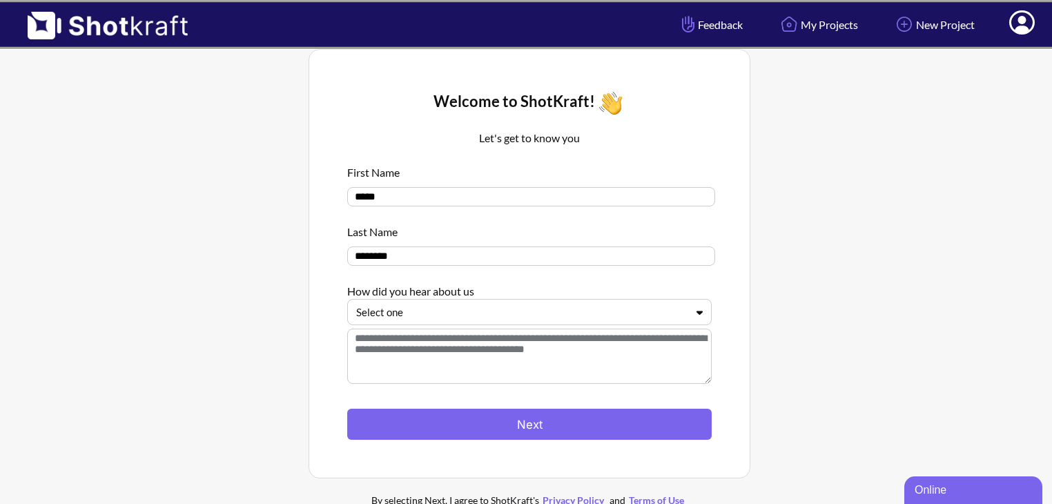
click at [1026, 29] on icon at bounding box center [1022, 24] width 15 height 17
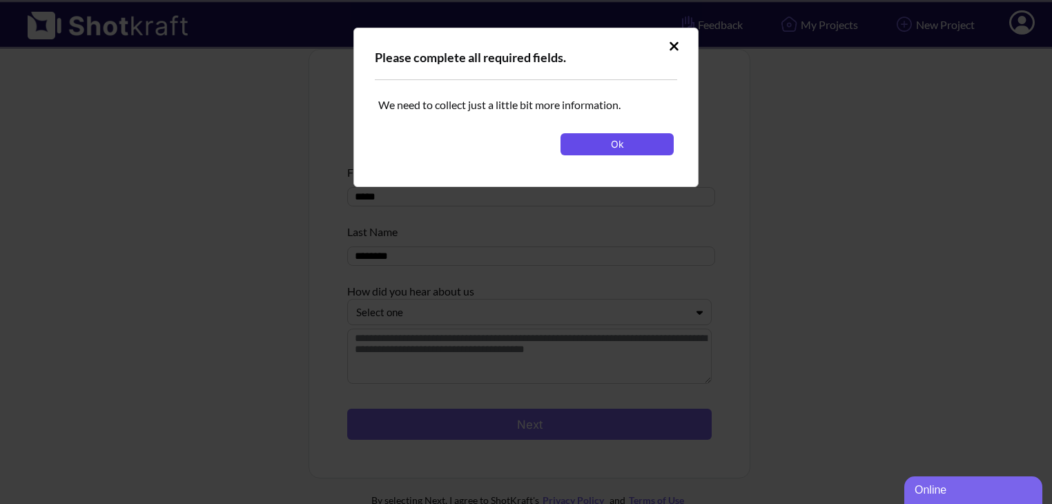
click at [624, 149] on button "Ok" at bounding box center [617, 144] width 113 height 22
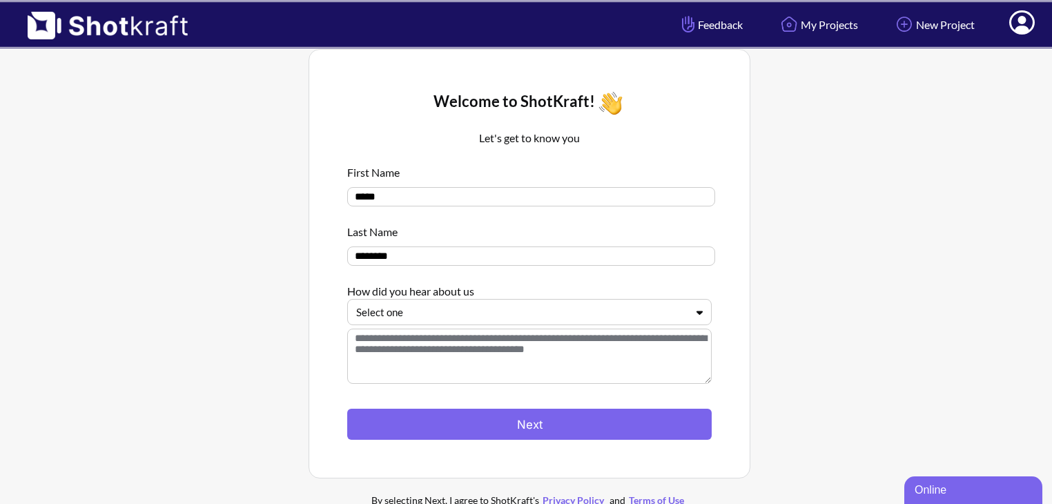
scroll to position [89, 0]
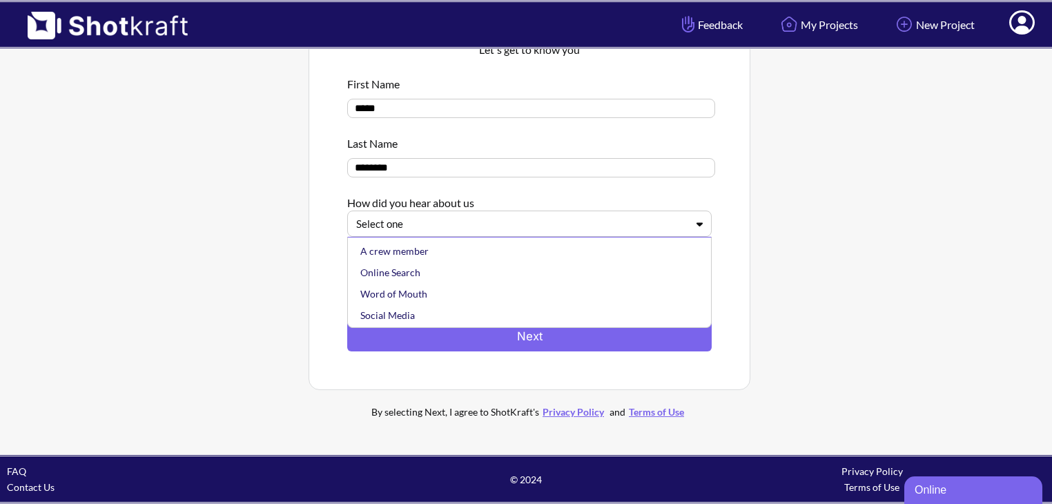
click at [437, 220] on div at bounding box center [521, 224] width 330 height 16
click at [407, 267] on div "Online Search" at bounding box center [533, 272] width 351 height 21
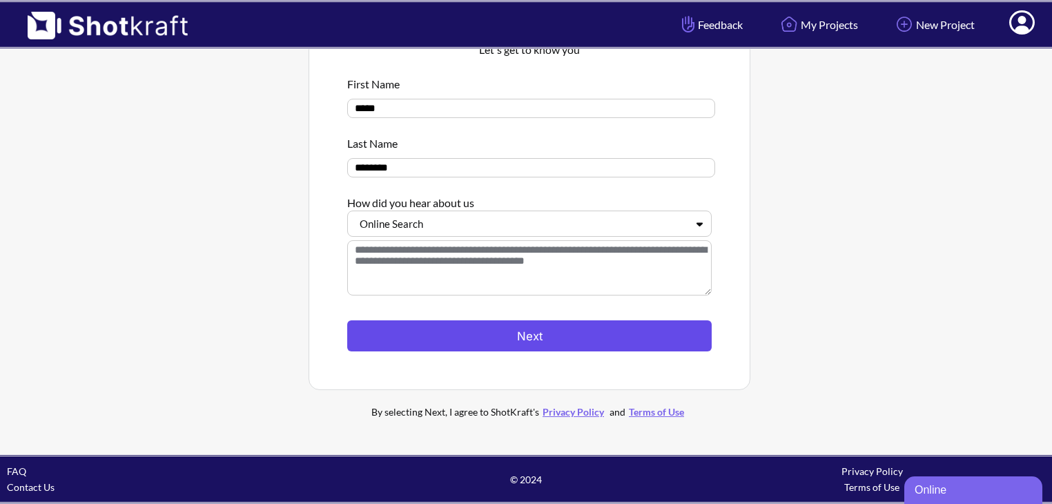
click at [550, 339] on button "Next" at bounding box center [529, 335] width 365 height 31
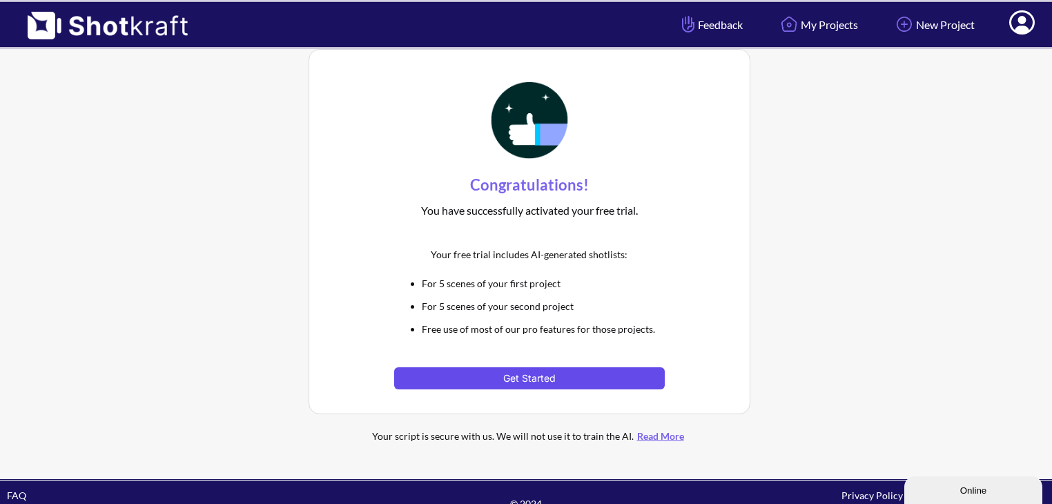
click at [571, 376] on button "Get Started" at bounding box center [529, 378] width 270 height 22
